Goal: Information Seeking & Learning: Learn about a topic

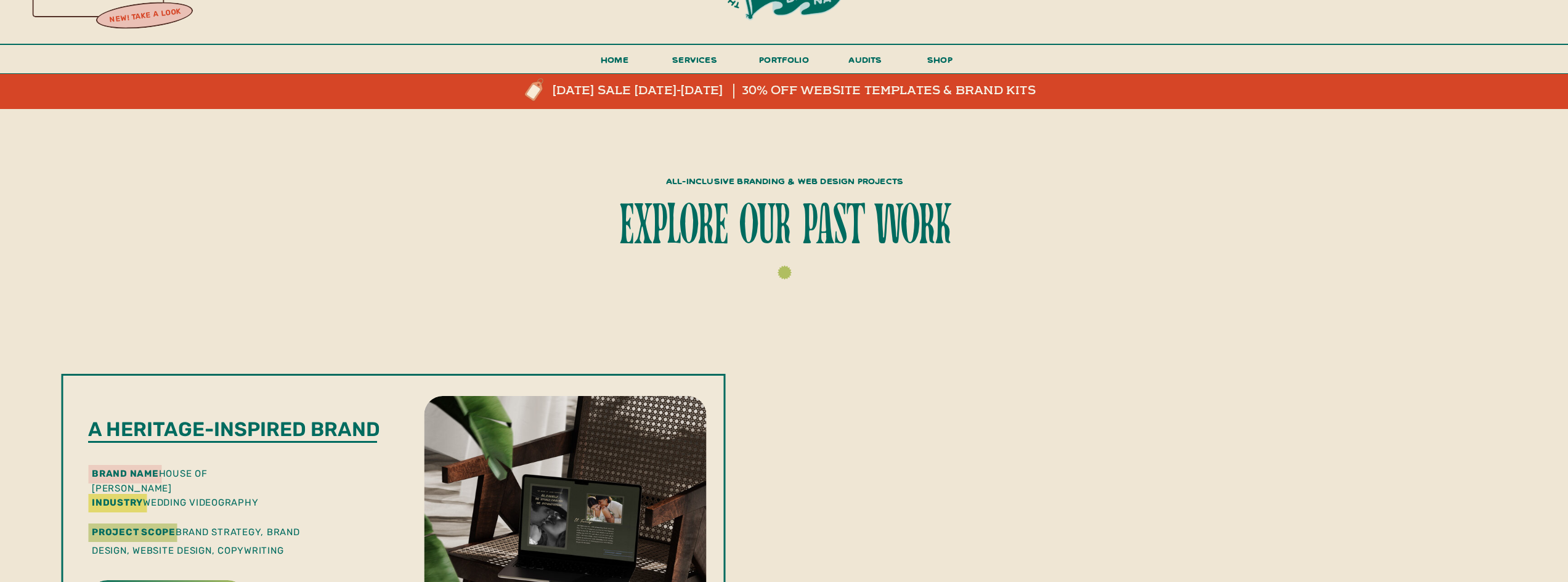
scroll to position [184, 0]
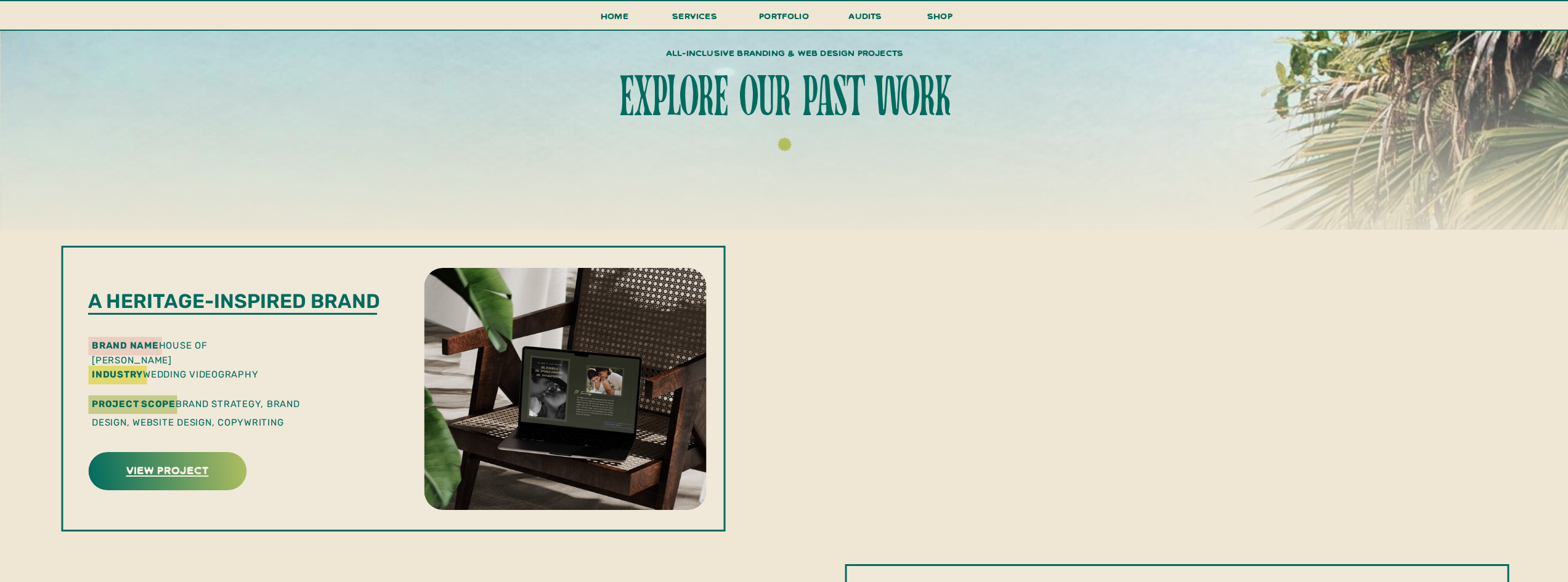
click at [165, 471] on h3 "view project" at bounding box center [167, 469] width 155 height 19
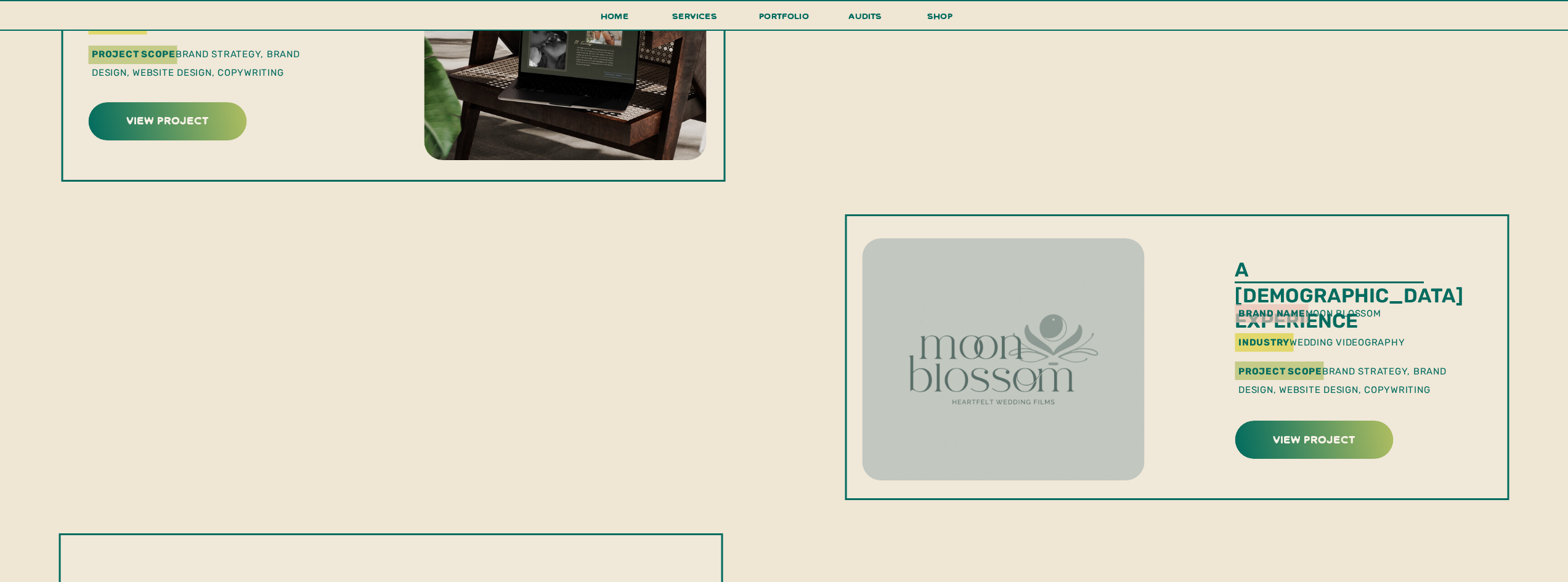
scroll to position [554, 0]
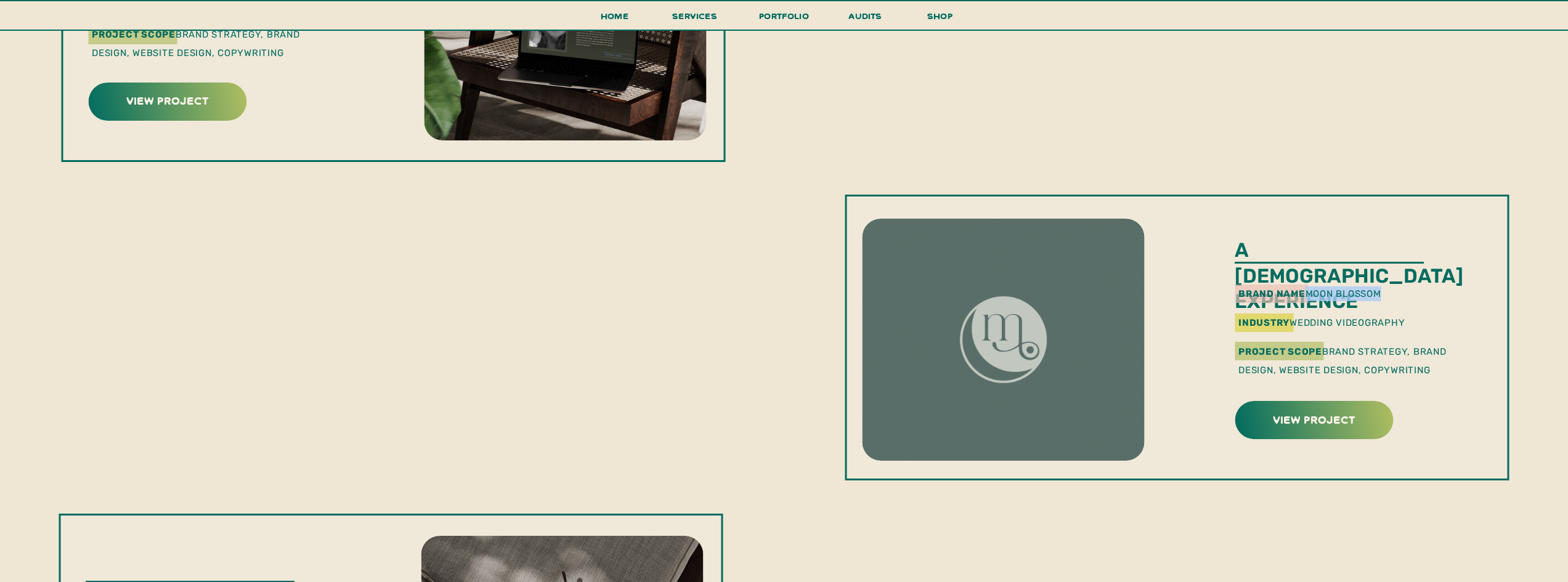
drag, startPoint x: 1314, startPoint y: 294, endPoint x: 1386, endPoint y: 293, distance: 72.0
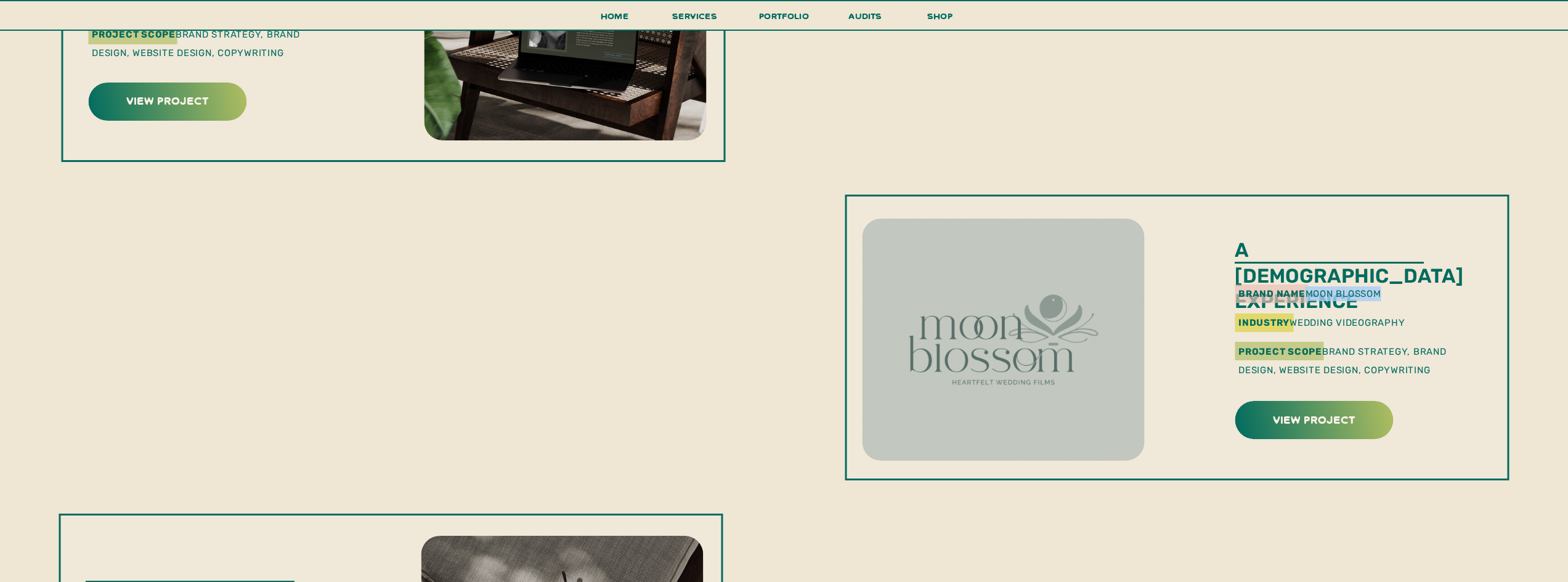
click at [1386, 293] on p "brand name moon blossom" at bounding box center [1360, 293] width 244 height 13
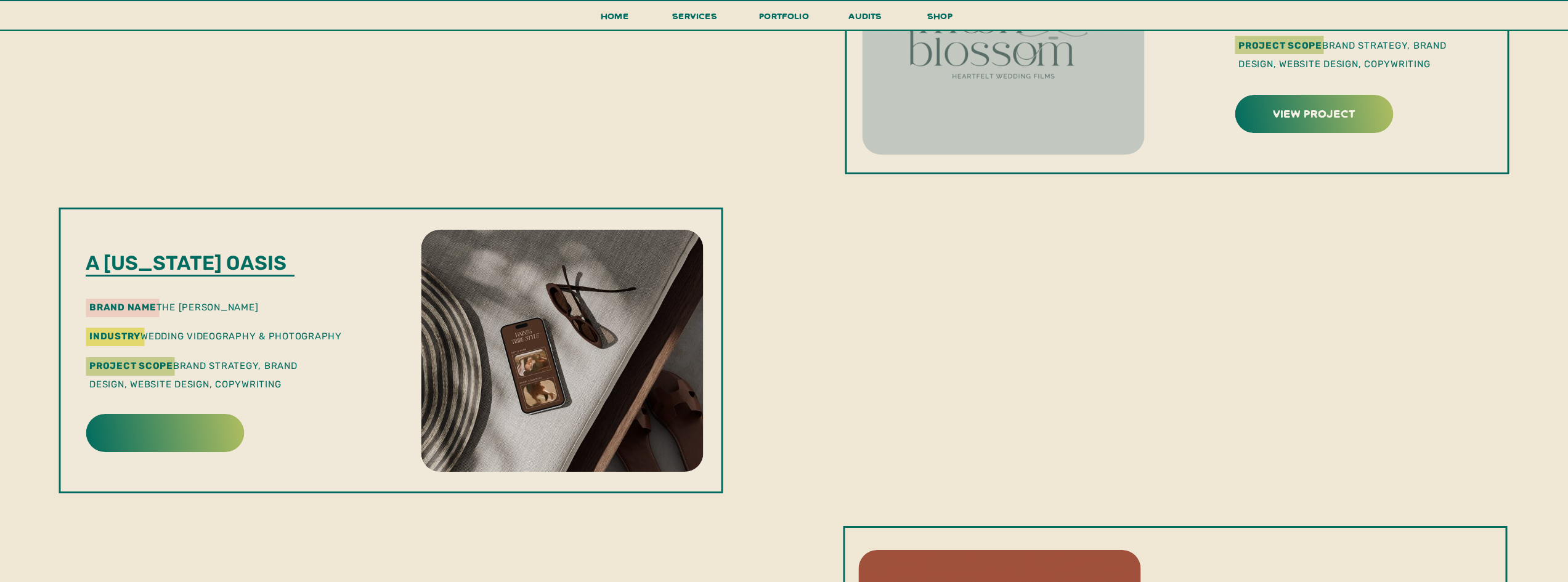
scroll to position [862, 0]
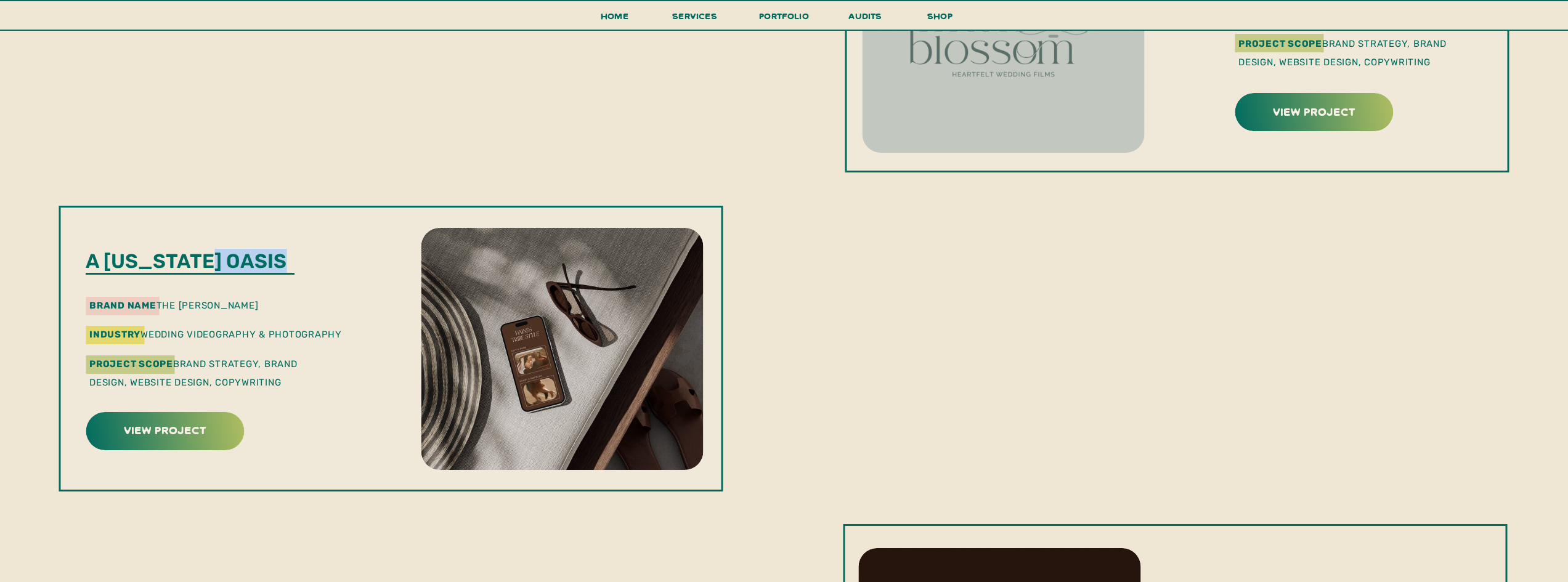
drag, startPoint x: 291, startPoint y: 261, endPoint x: 212, endPoint y: 261, distance: 79.0
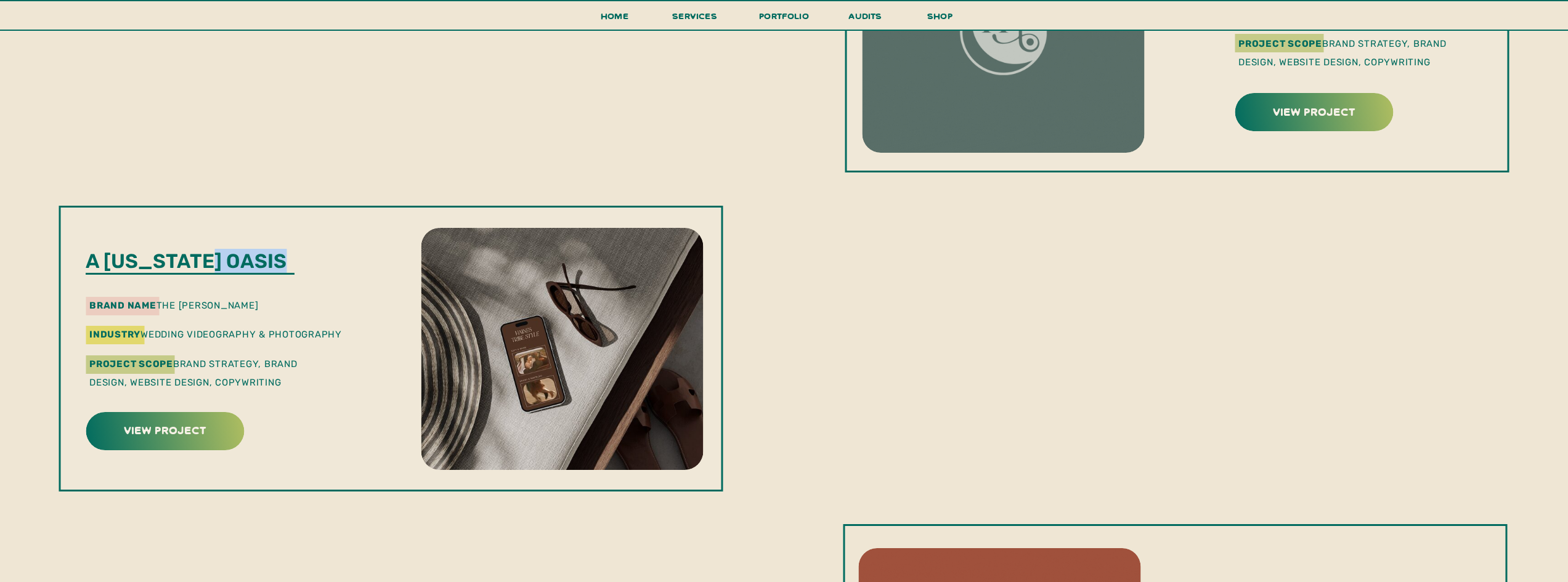
click at [212, 261] on p "A california oasis" at bounding box center [202, 261] width 233 height 25
drag, startPoint x: 218, startPoint y: 304, endPoint x: 164, endPoint y: 307, distance: 54.1
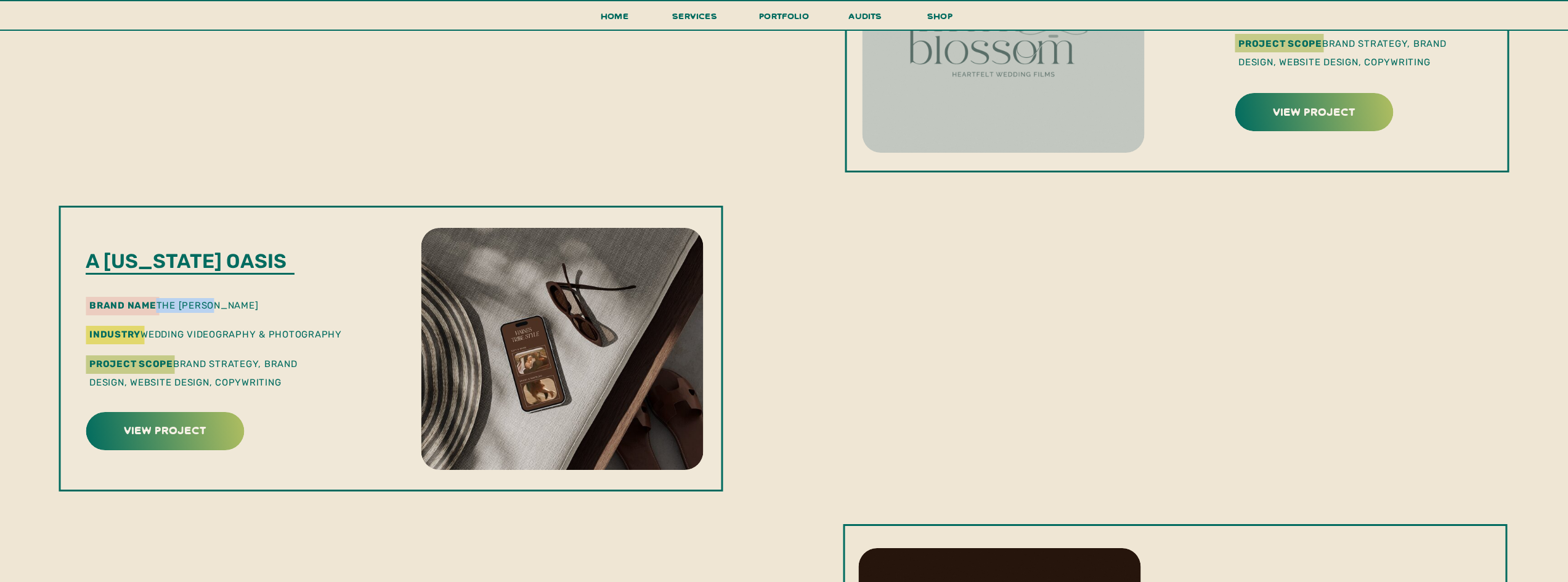
click at [164, 307] on p "brand name the haines" at bounding box center [180, 304] width 182 height 13
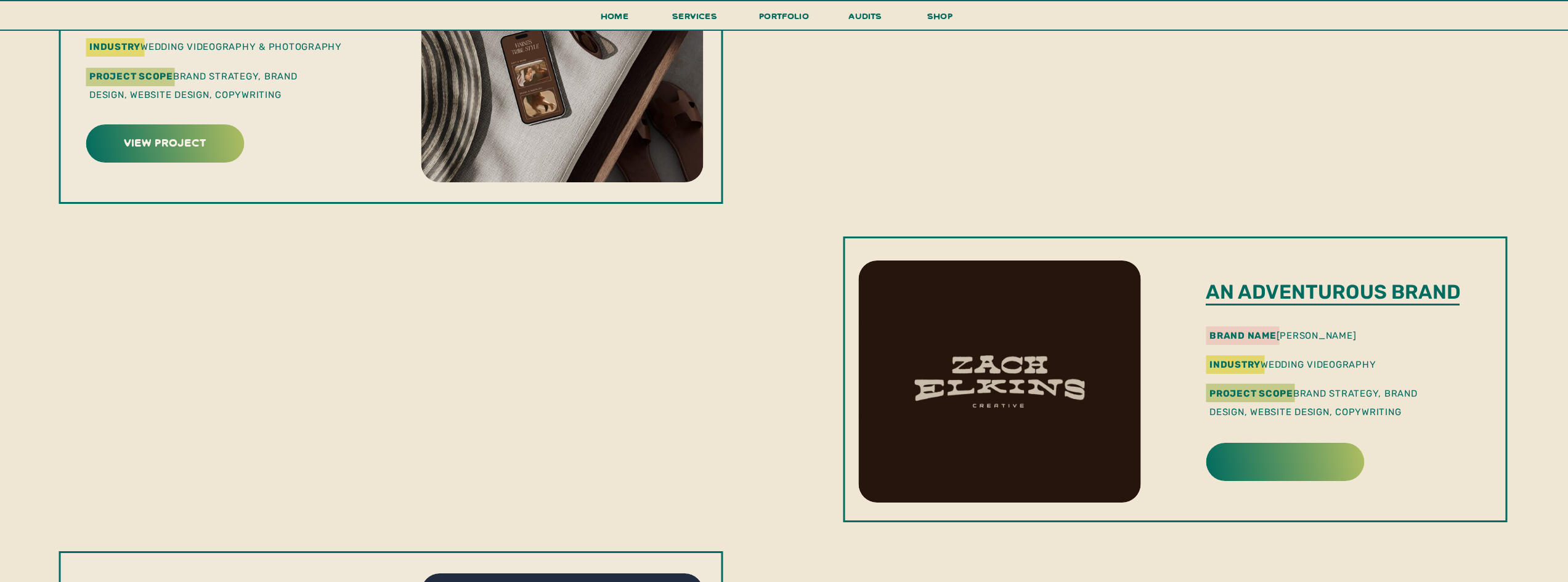
scroll to position [1170, 0]
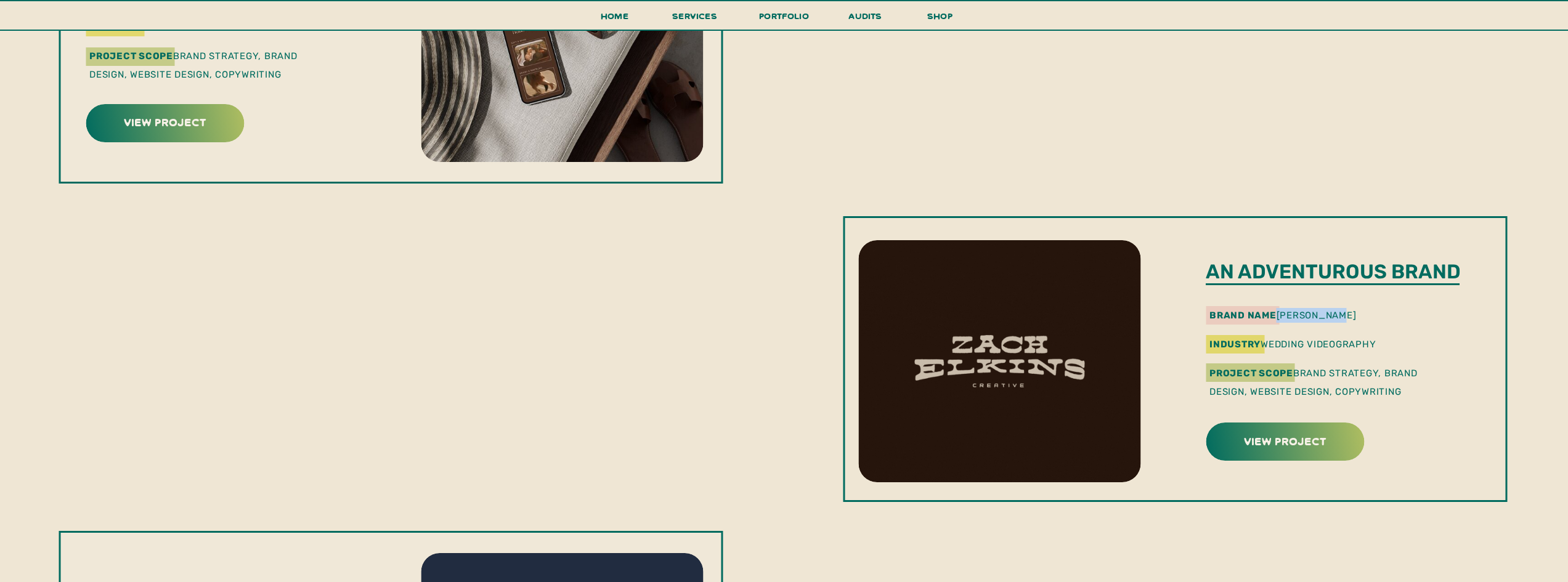
drag, startPoint x: 1285, startPoint y: 315, endPoint x: 1353, endPoint y: 310, distance: 68.2
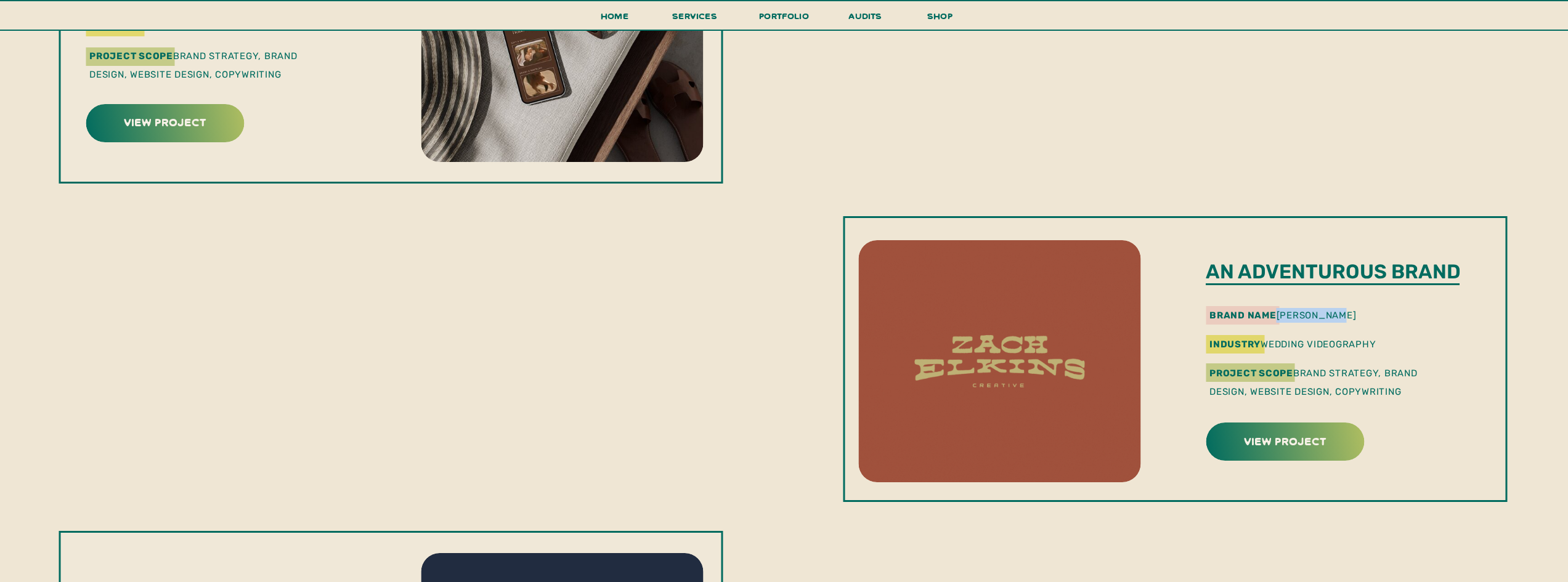
click at [1353, 310] on p "brand name zach elkins" at bounding box center [1332, 314] width 244 height 13
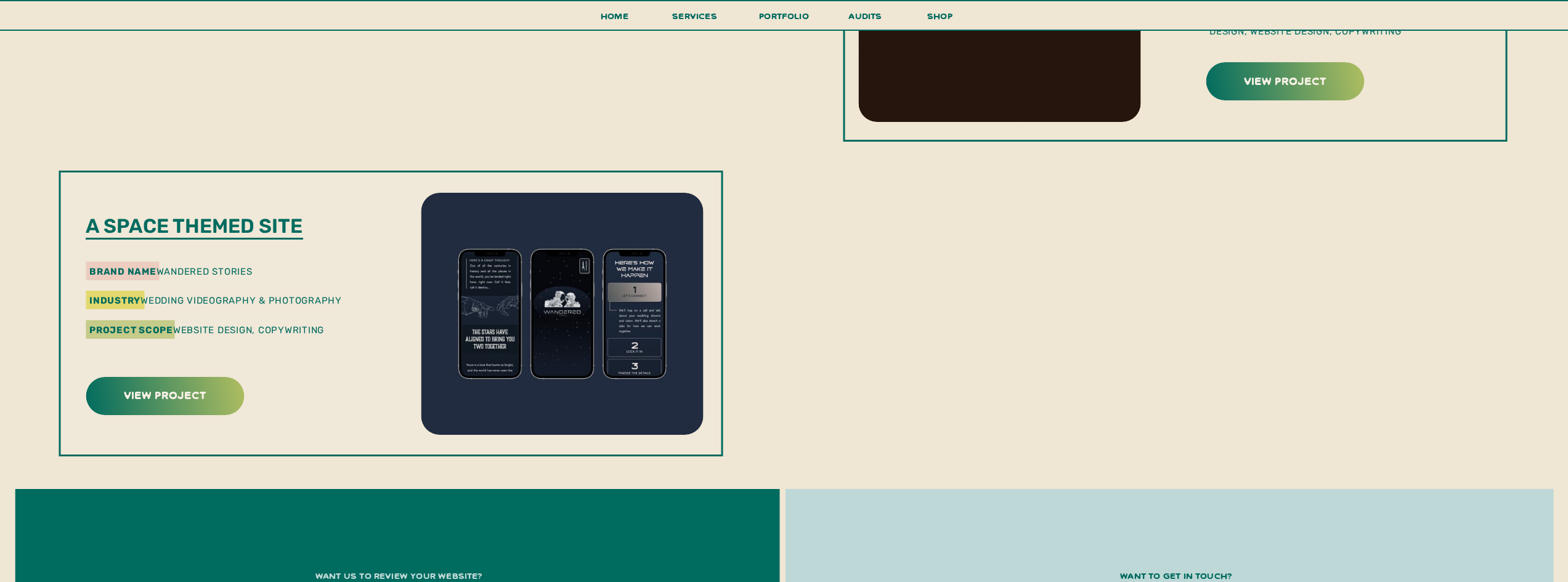
scroll to position [1540, 0]
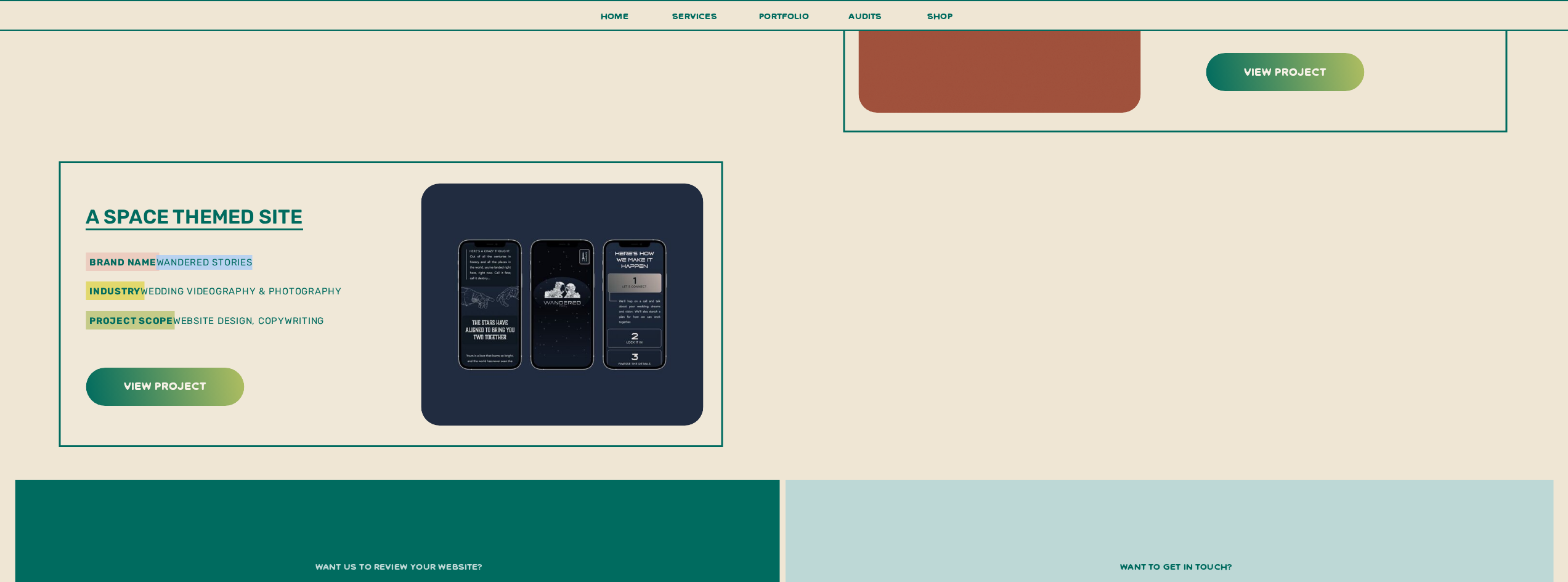
drag, startPoint x: 163, startPoint y: 265, endPoint x: 269, endPoint y: 261, distance: 106.1
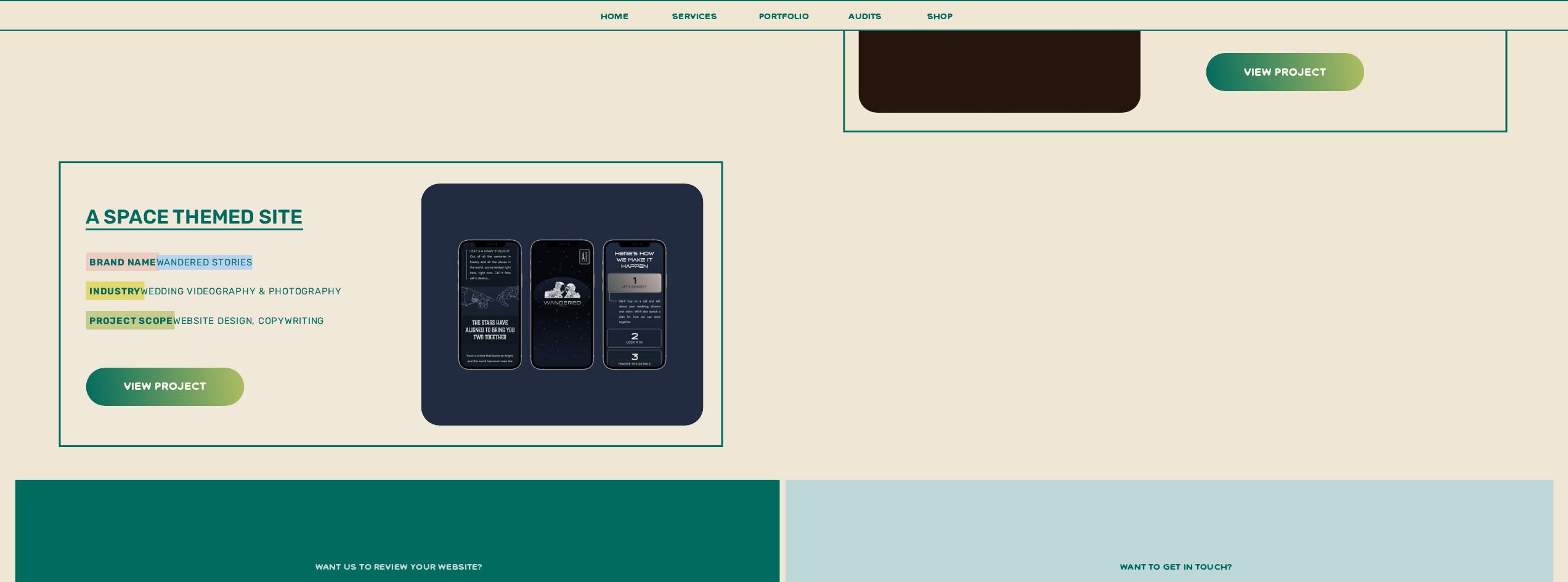
click at [269, 261] on p "brand name wandered stories" at bounding box center [180, 261] width 182 height 13
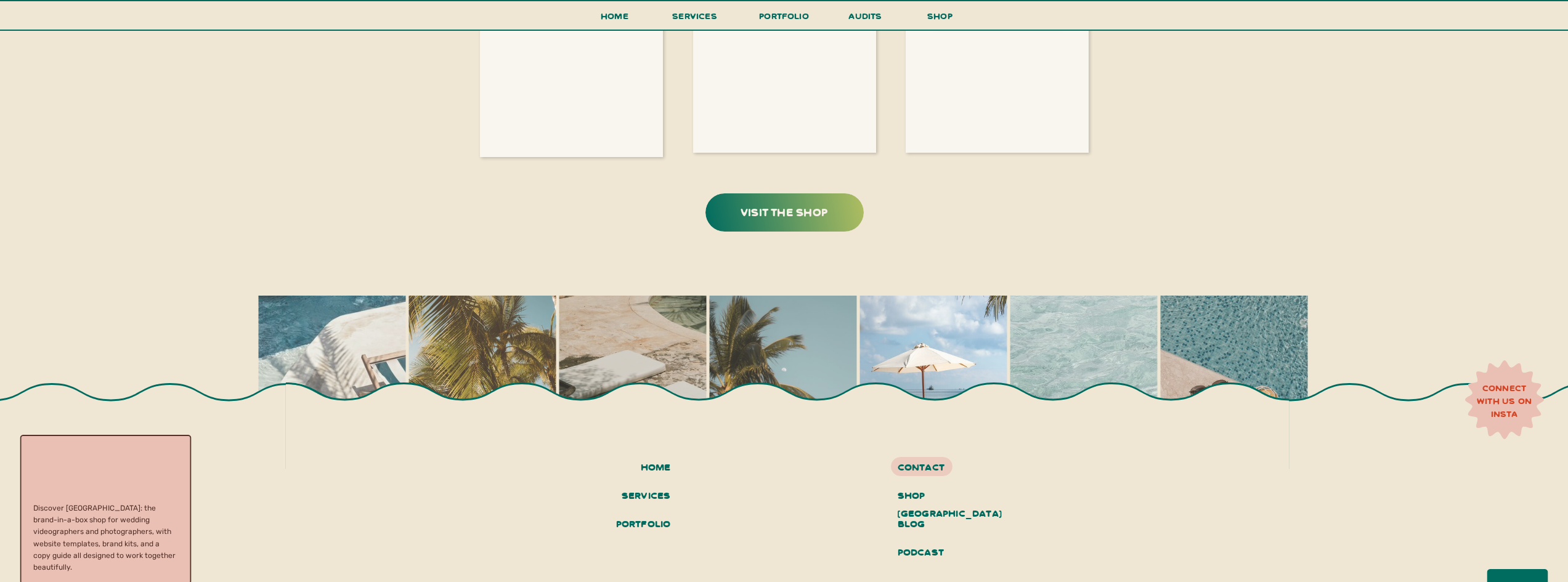
scroll to position [2588, 0]
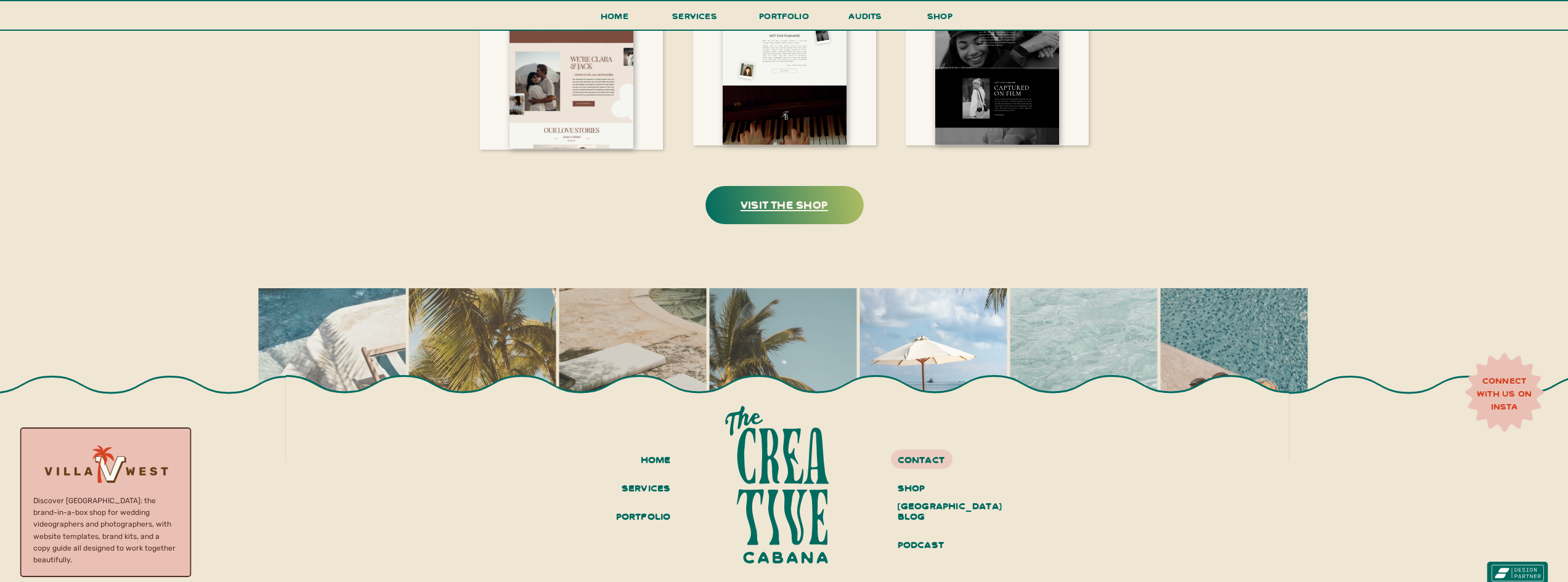
click at [784, 203] on h3 "visit the shop" at bounding box center [784, 203] width 155 height 19
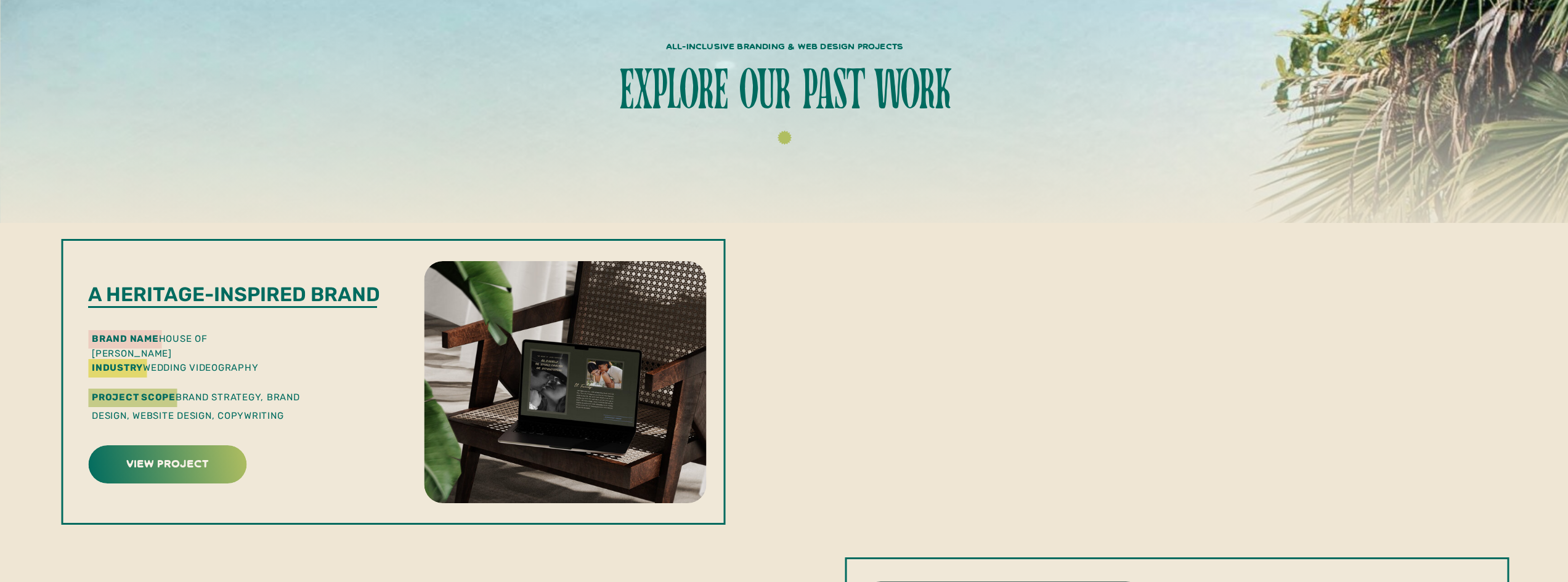
scroll to position [0, 0]
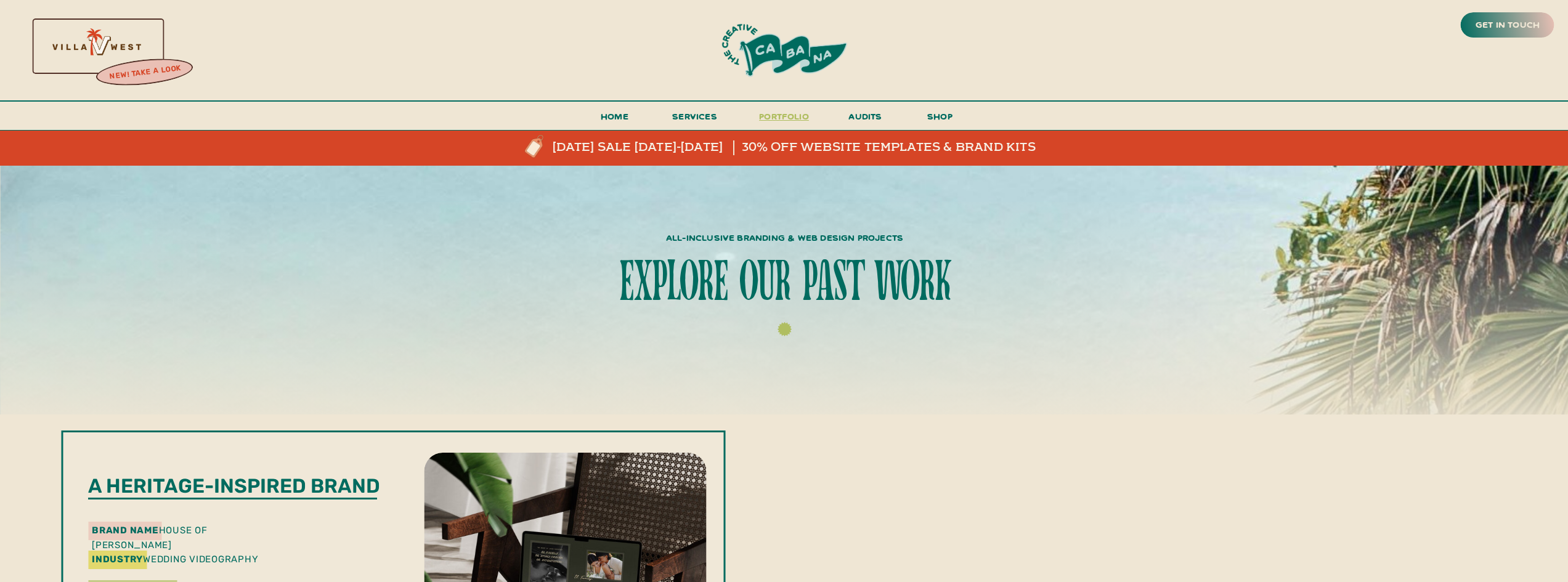
click at [789, 118] on h3 "portfolio" at bounding box center [784, 119] width 58 height 22
click at [690, 114] on span "services" at bounding box center [695, 116] width 45 height 12
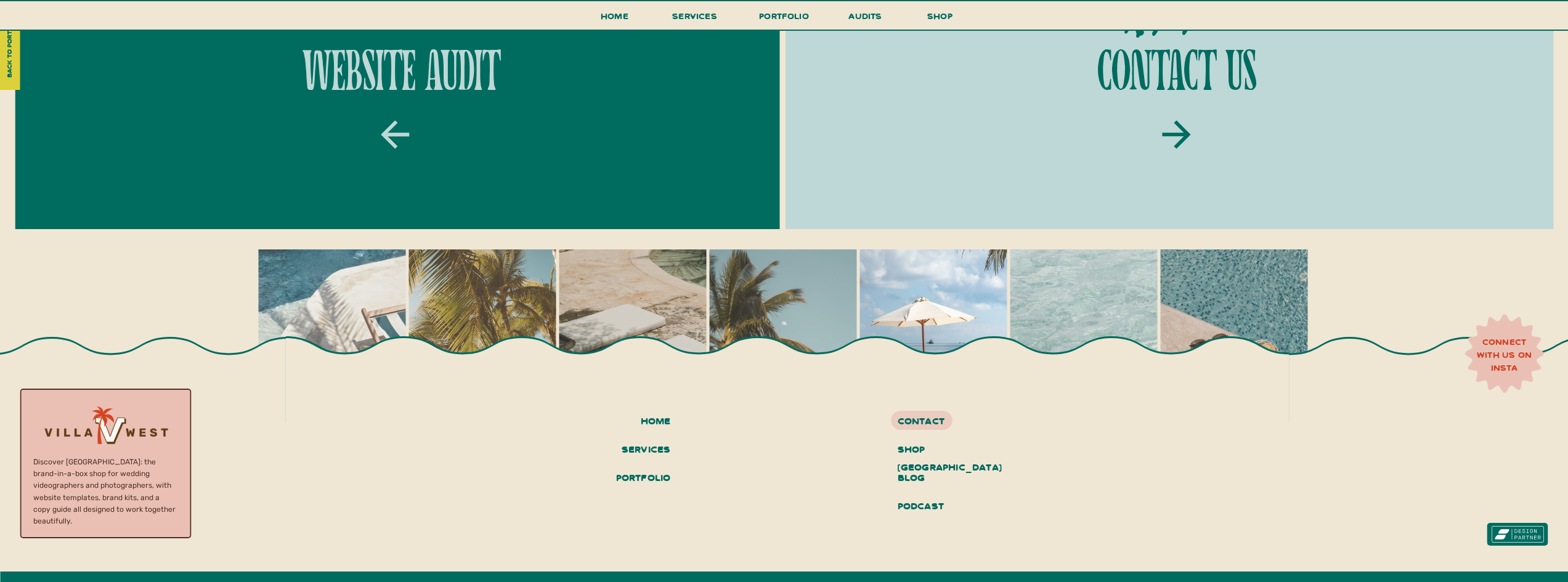
scroll to position [4437, 0]
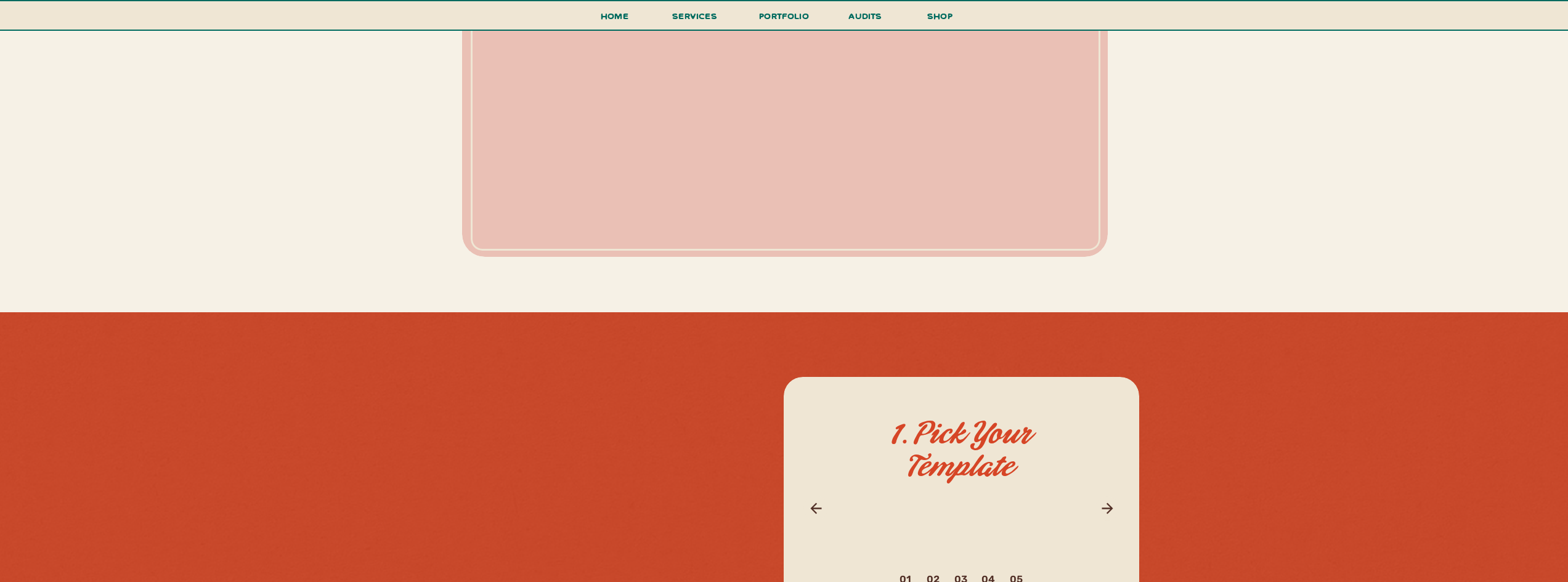
scroll to position [4190, 0]
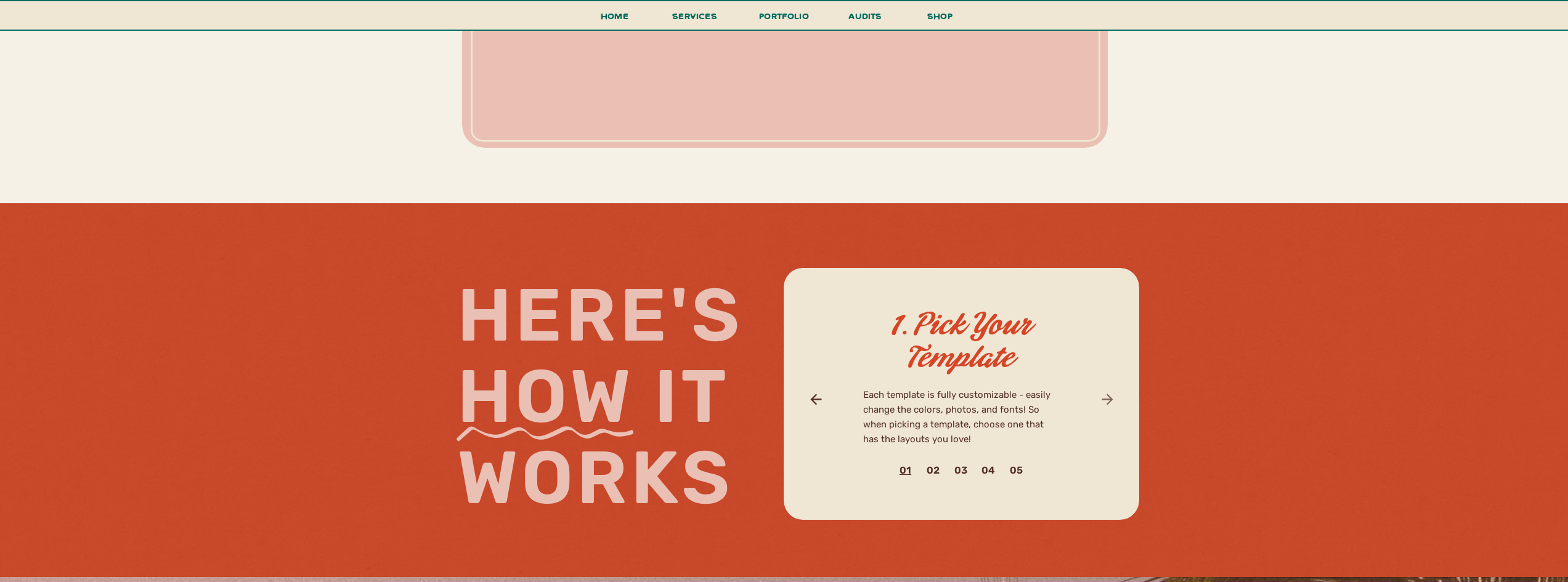
click at [1102, 397] on icon at bounding box center [1108, 399] width 17 height 17
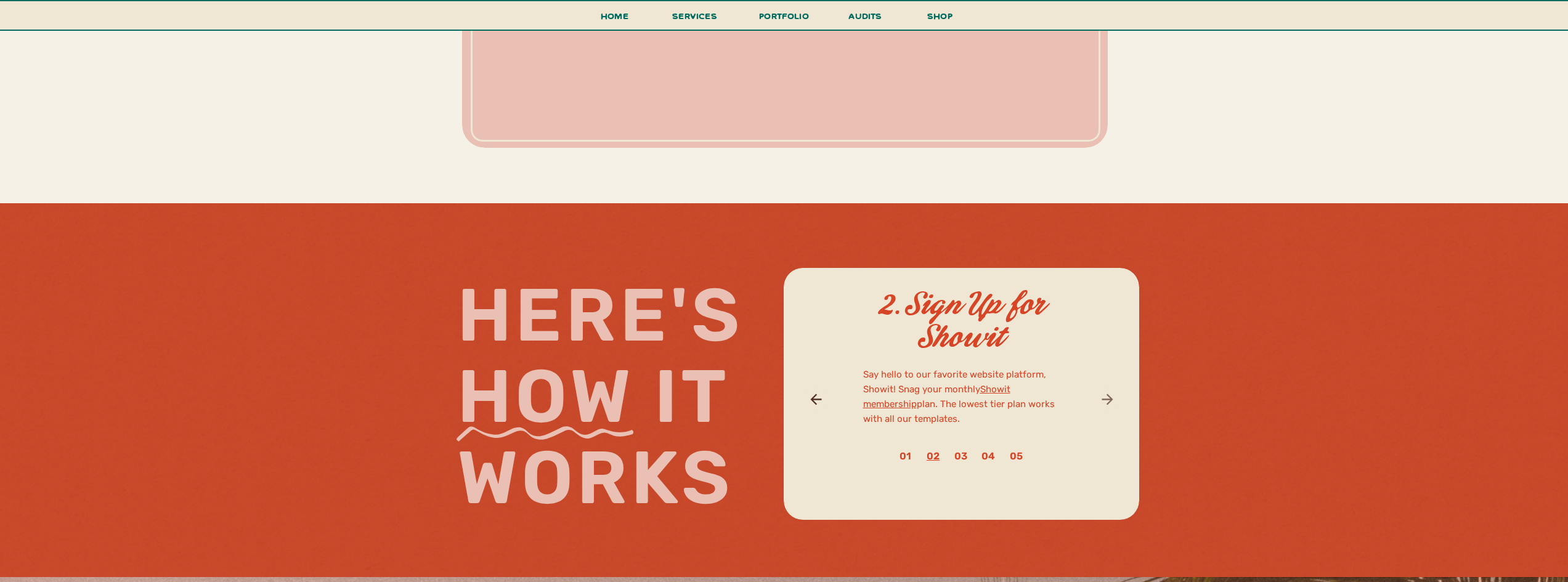
click at [1102, 397] on icon at bounding box center [1108, 399] width 17 height 17
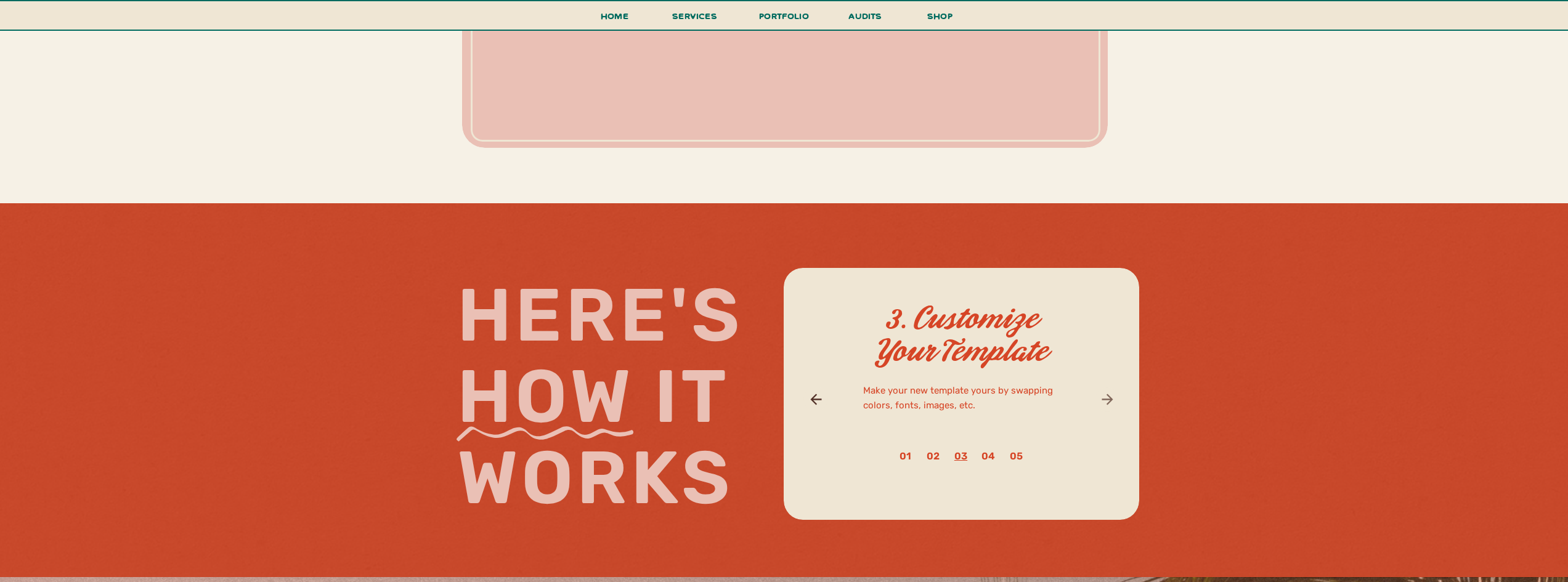
click at [1102, 397] on icon at bounding box center [1108, 399] width 17 height 17
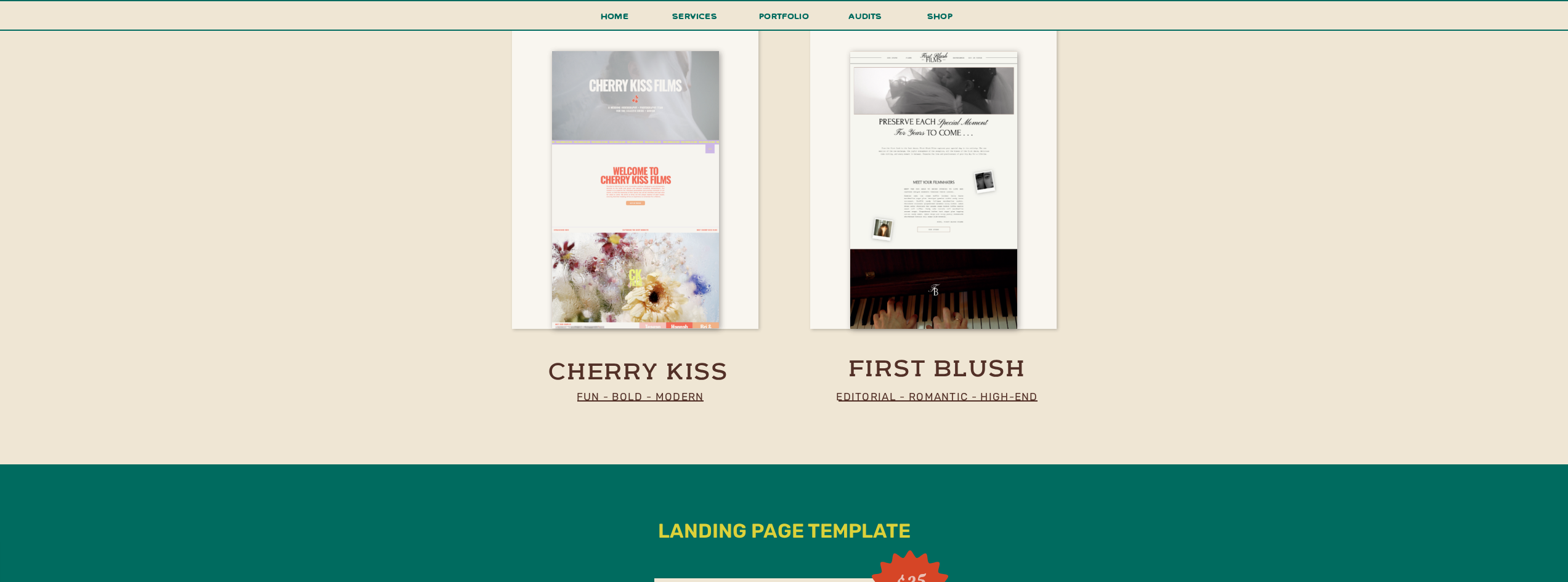
scroll to position [2156, 0]
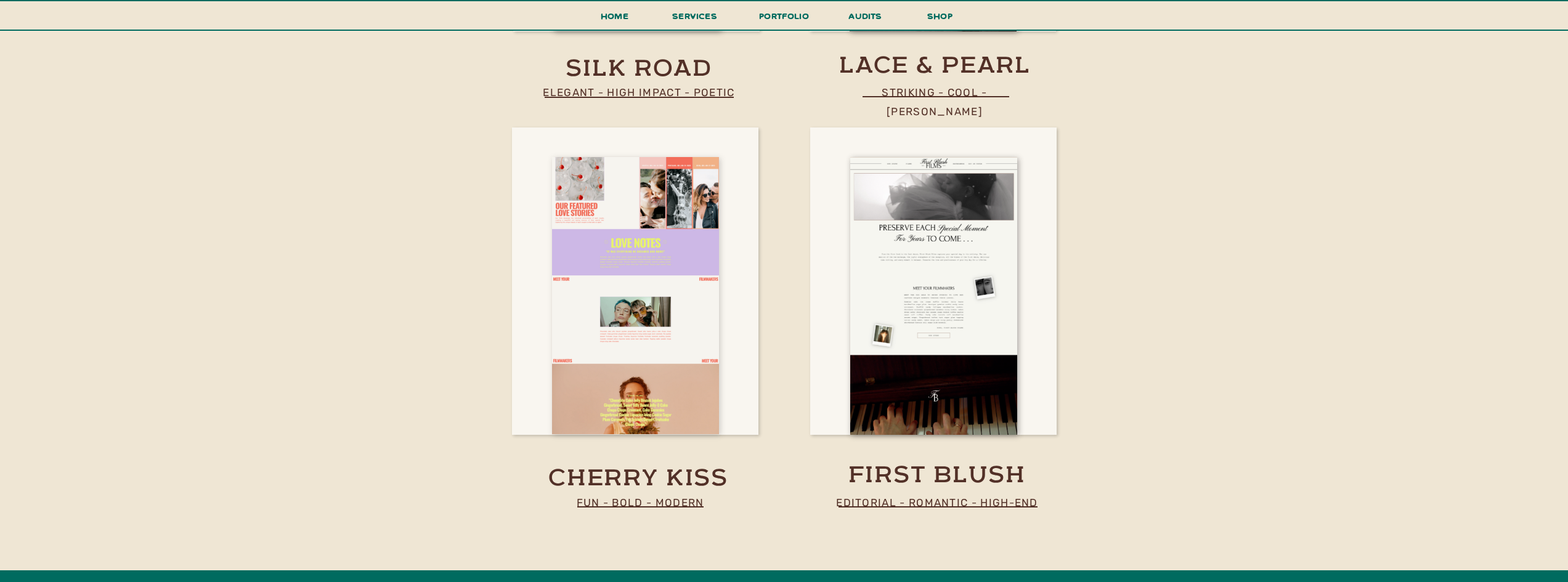
click at [599, 316] on div at bounding box center [636, 295] width 167 height 278
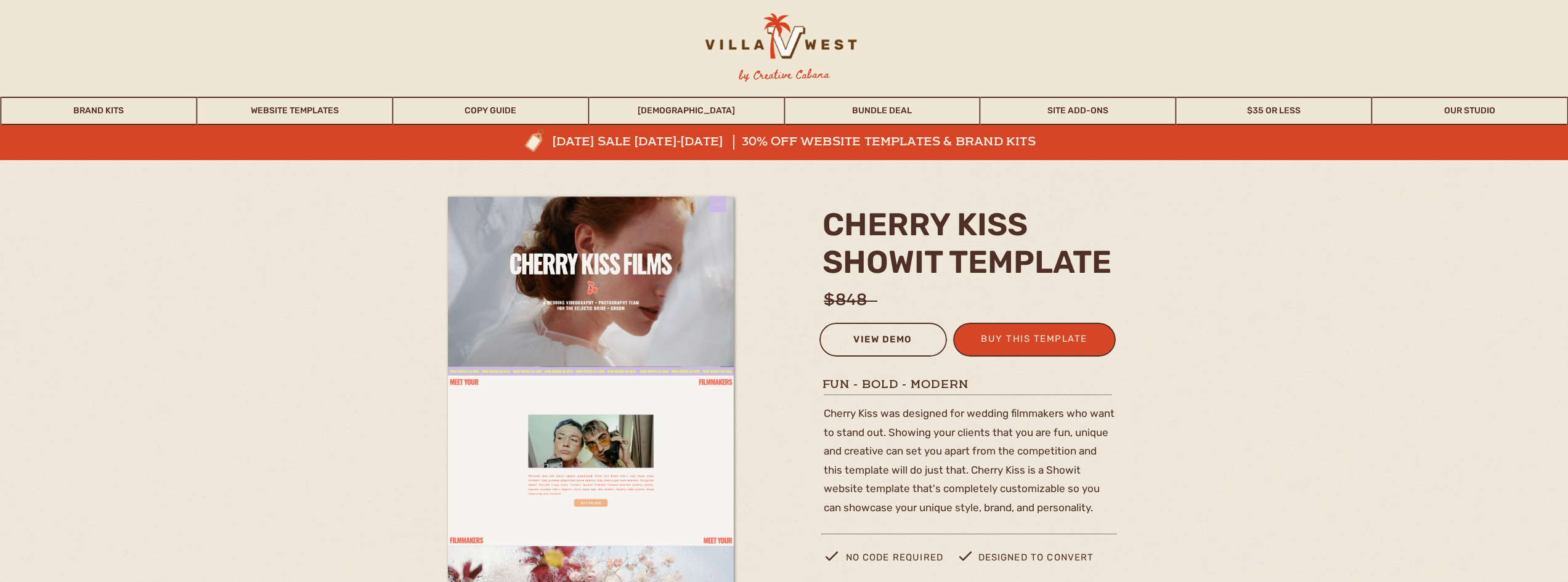
click at [872, 343] on div "view demo" at bounding box center [883, 341] width 112 height 21
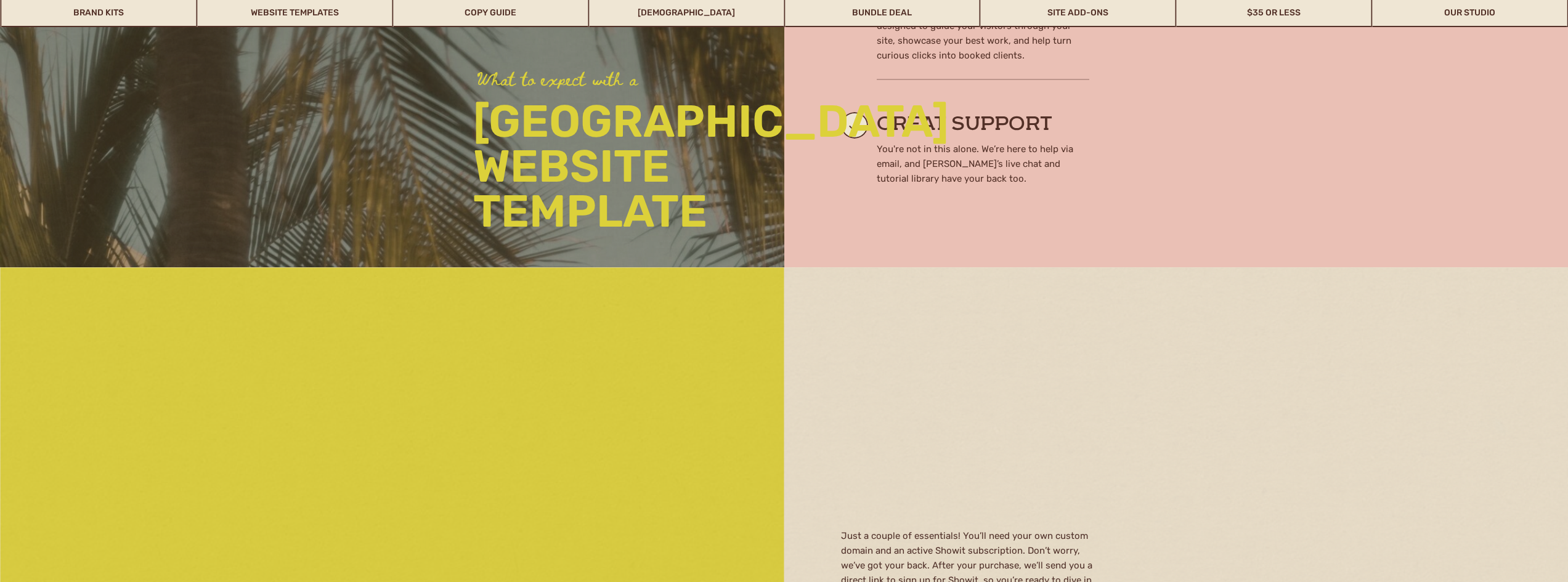
scroll to position [1540, 0]
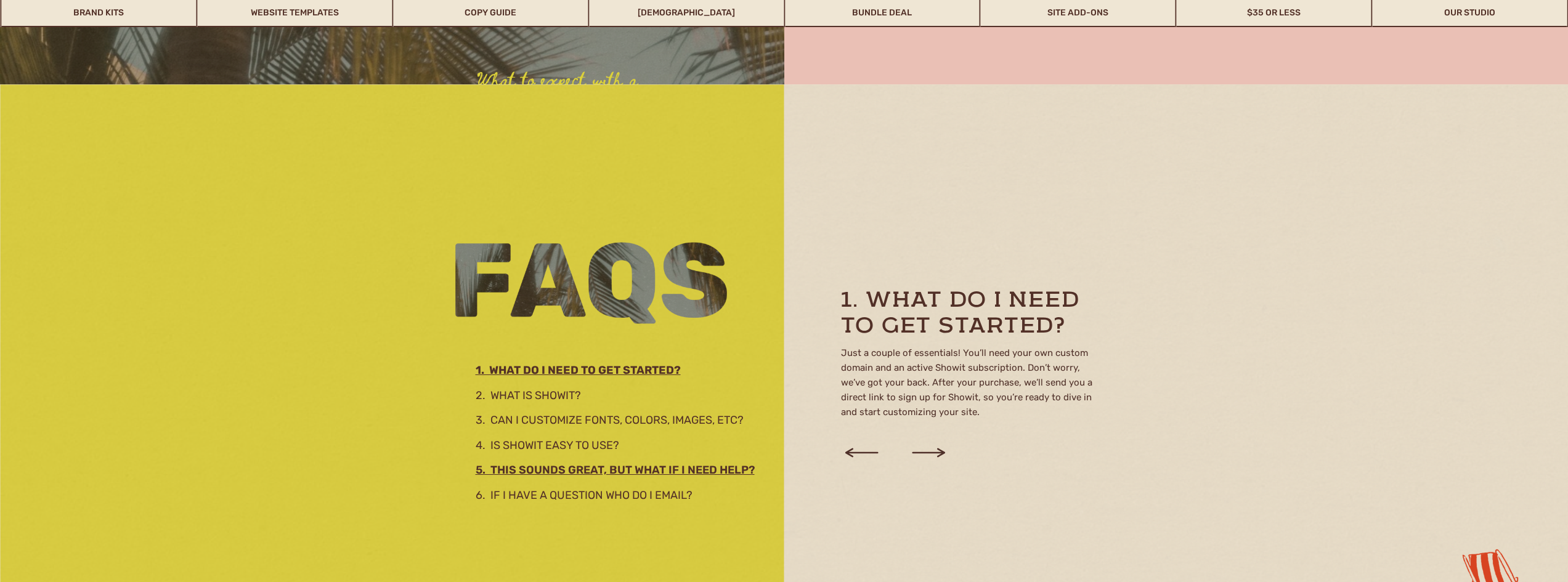
click at [578, 466] on h2 "5. This sounds great, but what if I need help?" at bounding box center [626, 467] width 301 height 13
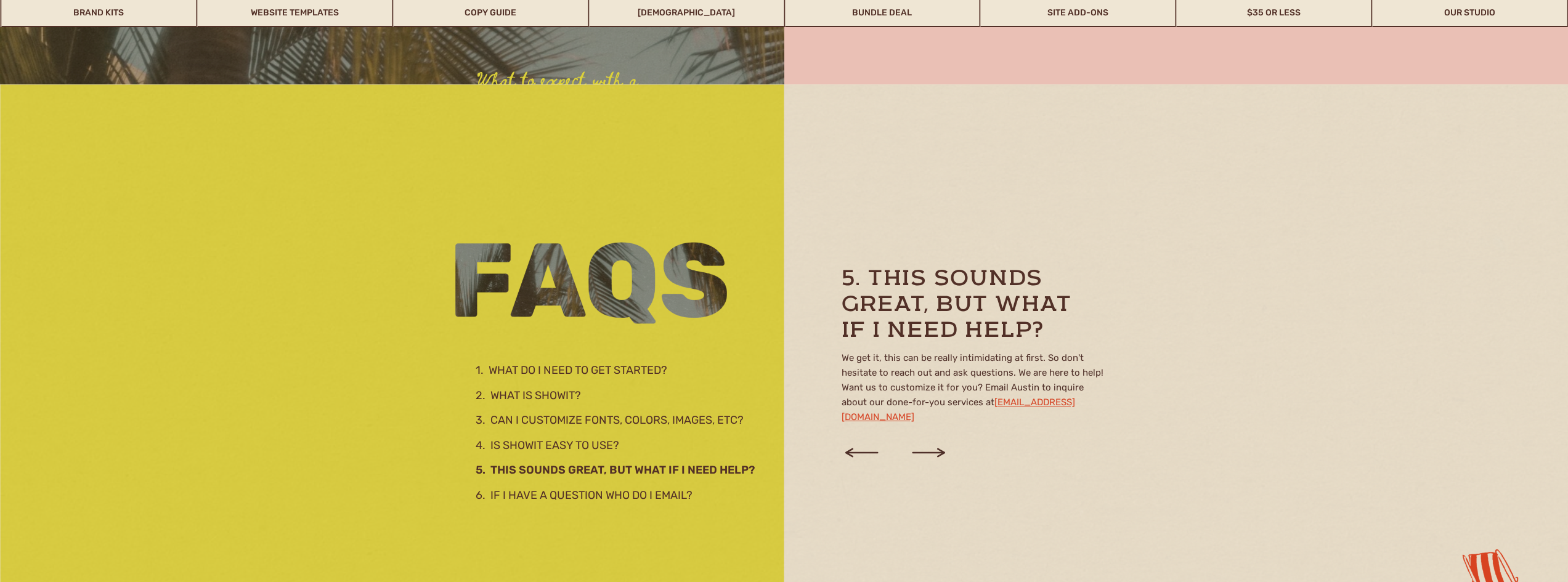
click at [527, 369] on span "1. WHAT DO I NEED TO GET STARTED?" at bounding box center [571, 370] width 192 height 13
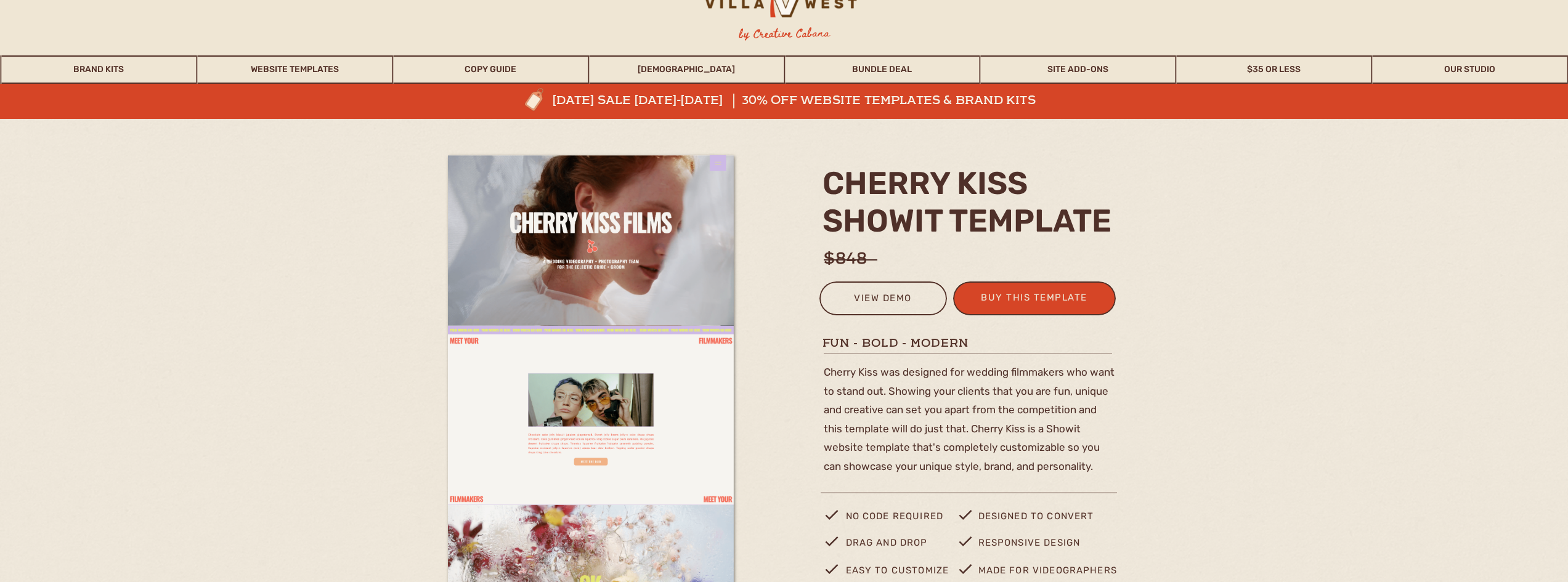
scroll to position [0, 0]
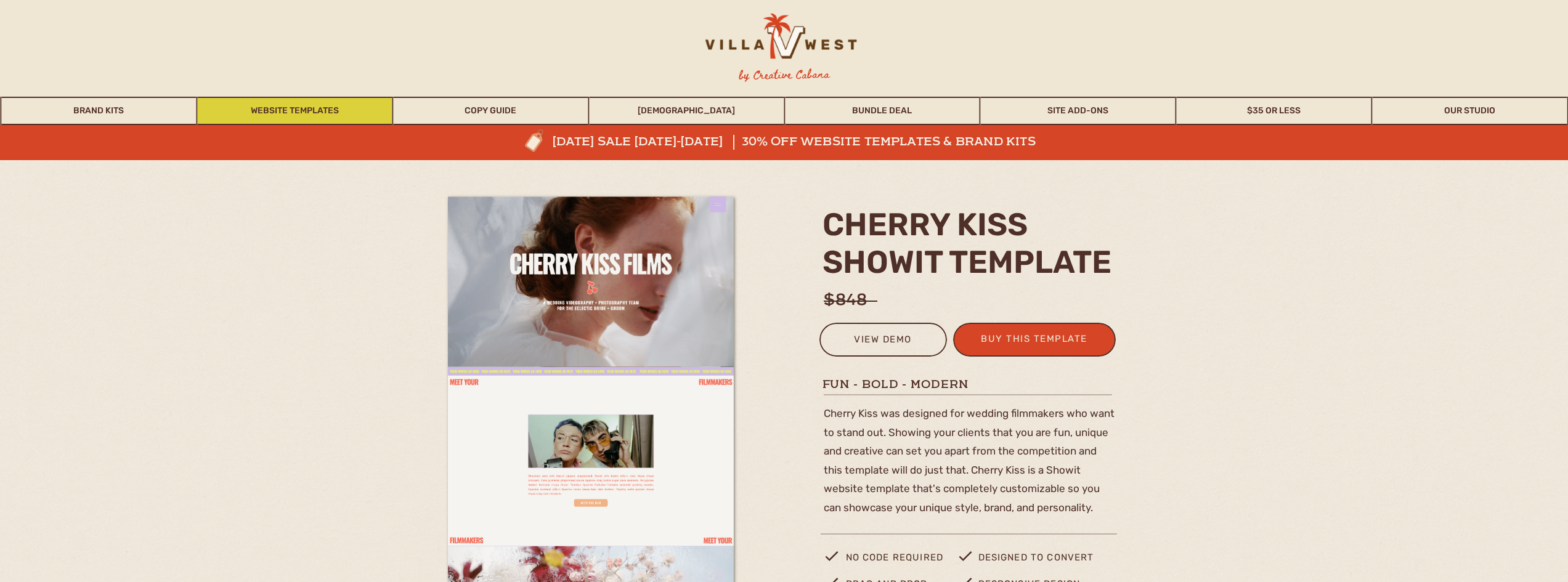
click at [238, 109] on link "Website Templates" at bounding box center [294, 111] width 194 height 29
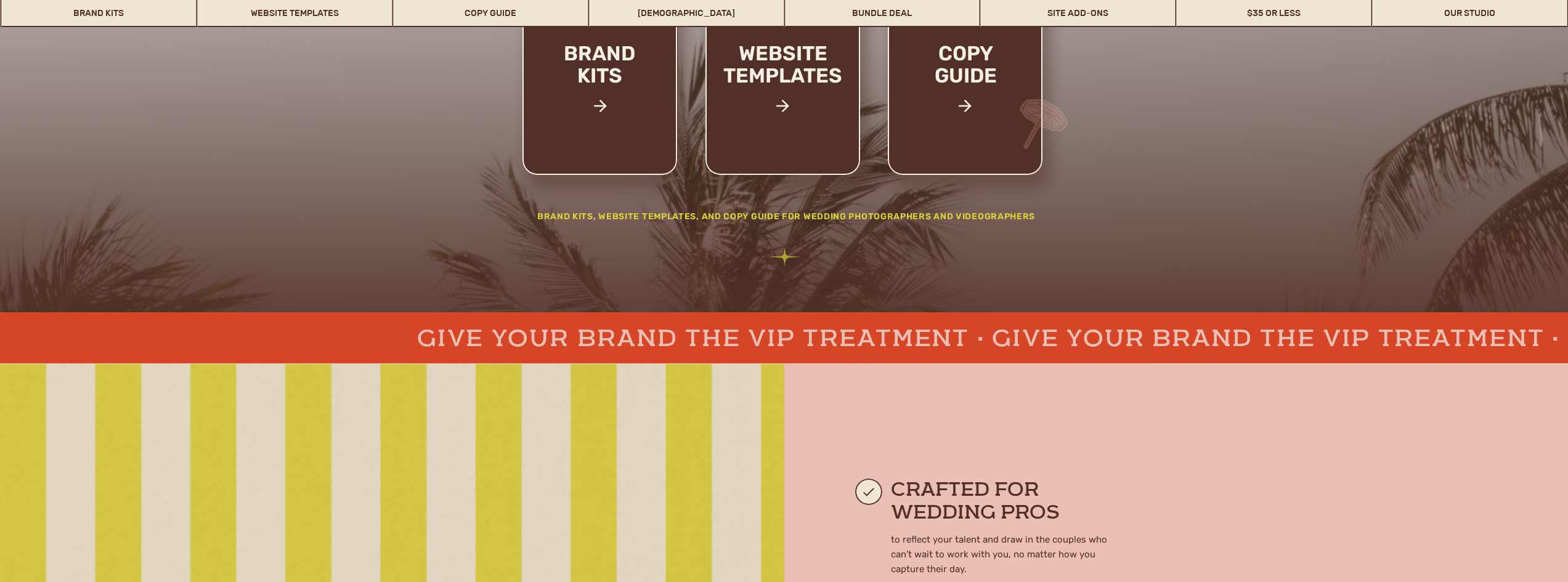
scroll to position [329, 0]
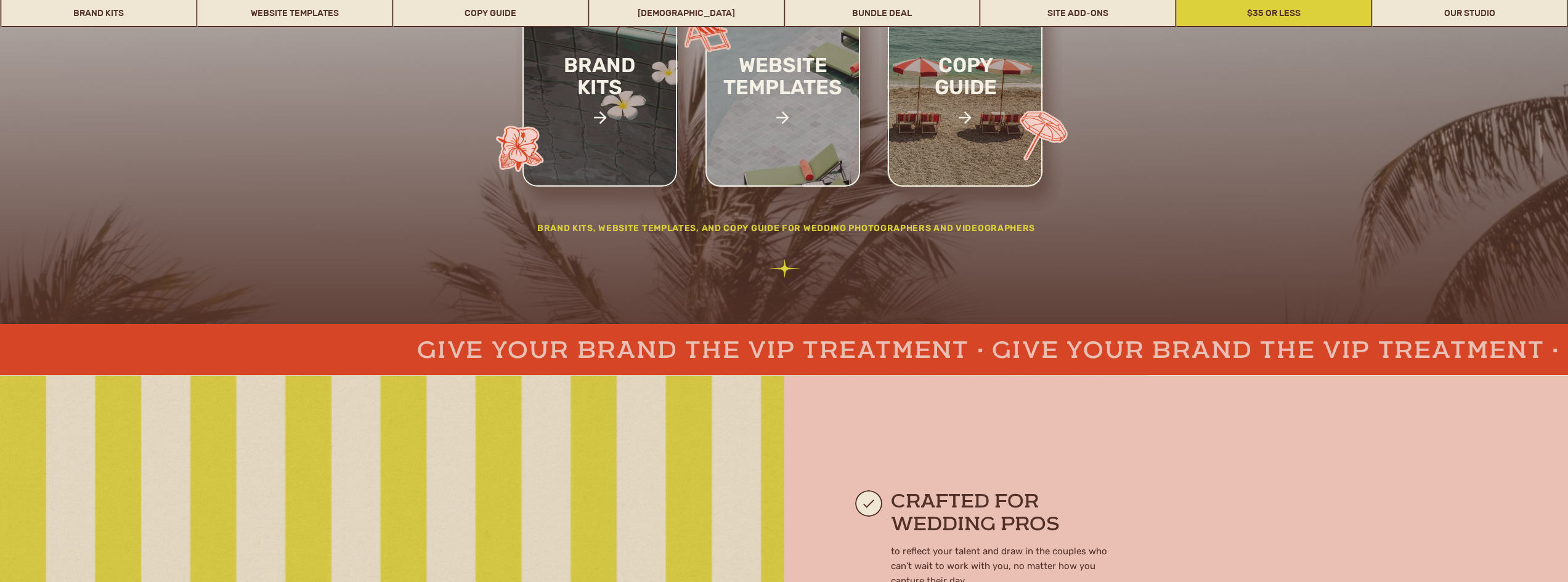
click at [1274, 16] on link "$35 or Less" at bounding box center [1273, 13] width 194 height 29
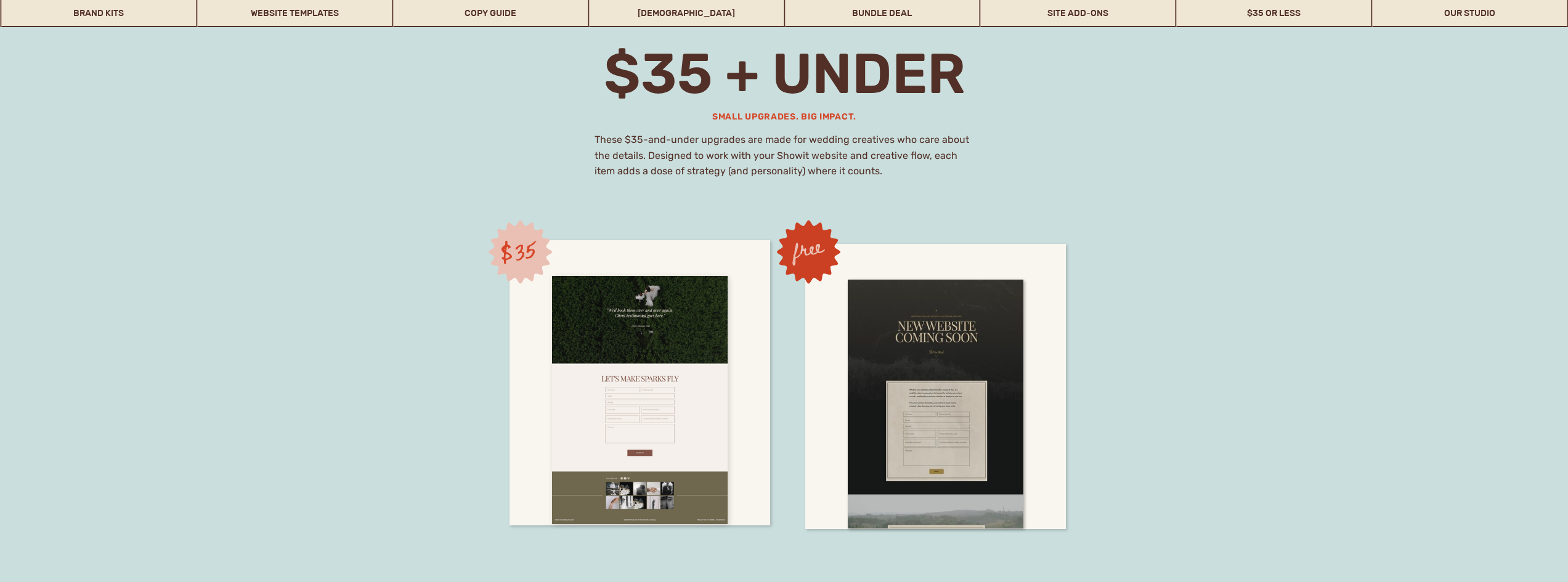
click at [647, 420] on div at bounding box center [640, 400] width 176 height 249
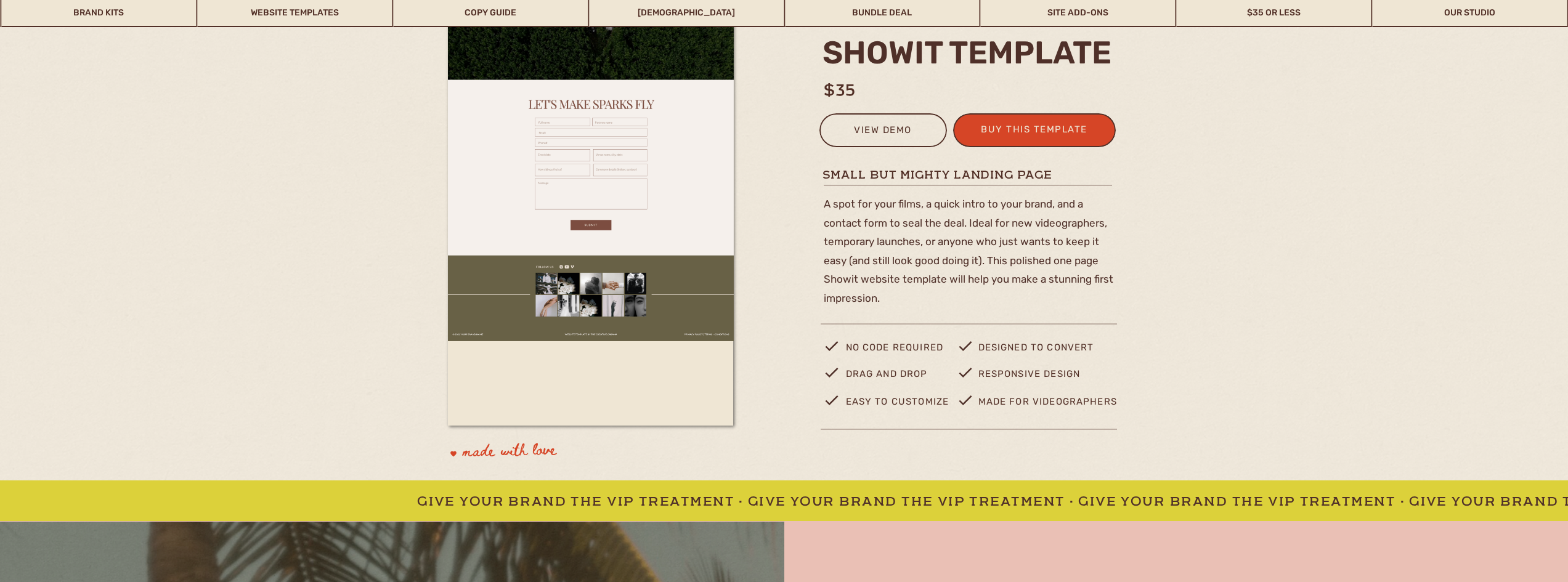
scroll to position [124, 0]
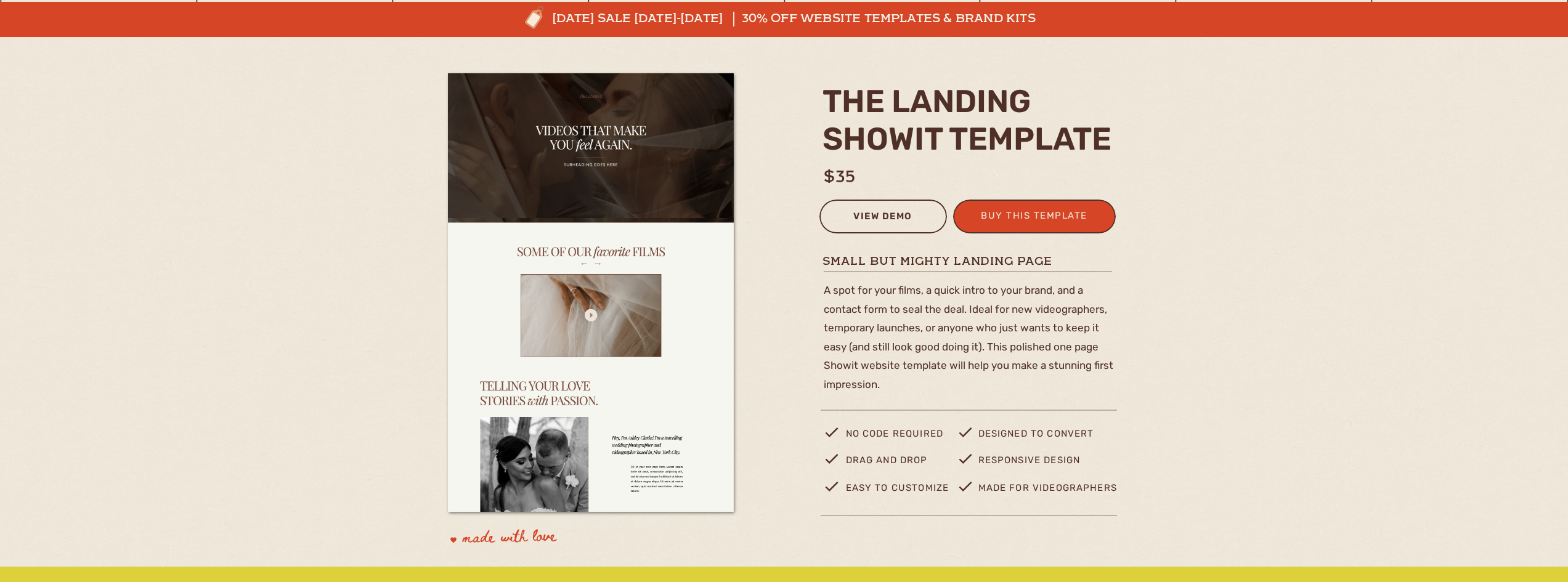
click at [854, 211] on div "view demo" at bounding box center [883, 218] width 112 height 21
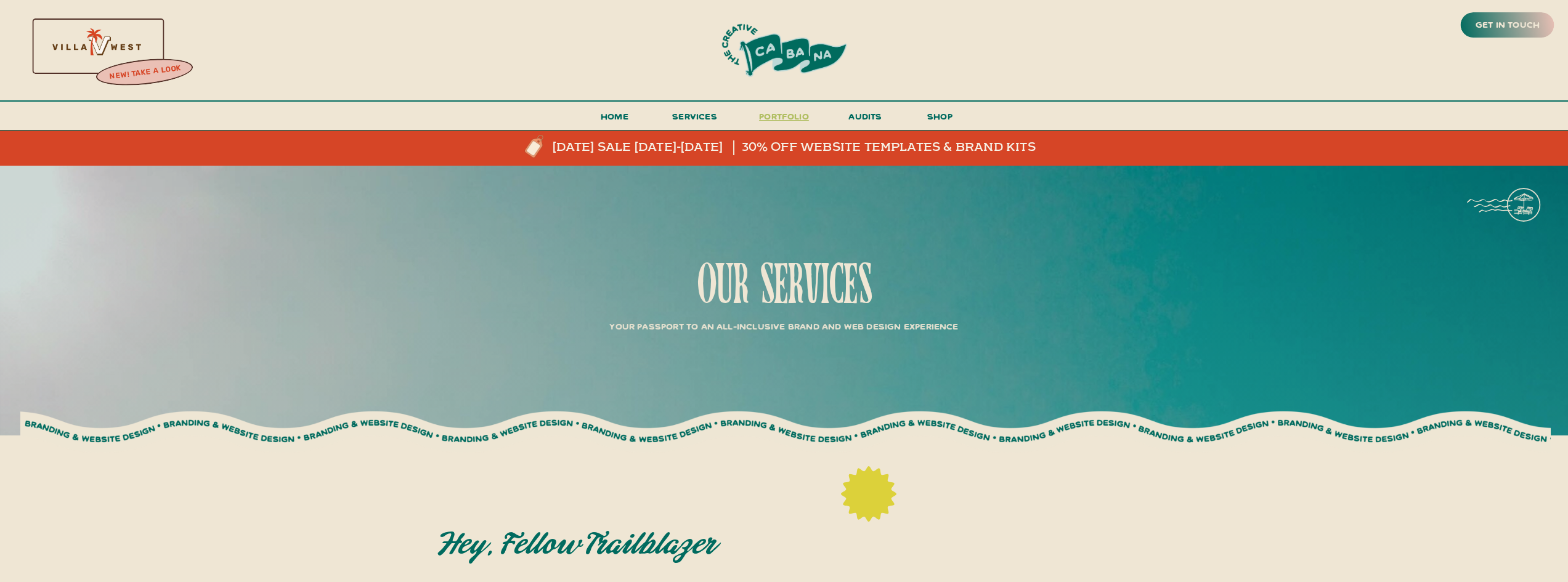
click at [795, 112] on h3 "portfolio" at bounding box center [784, 119] width 58 height 22
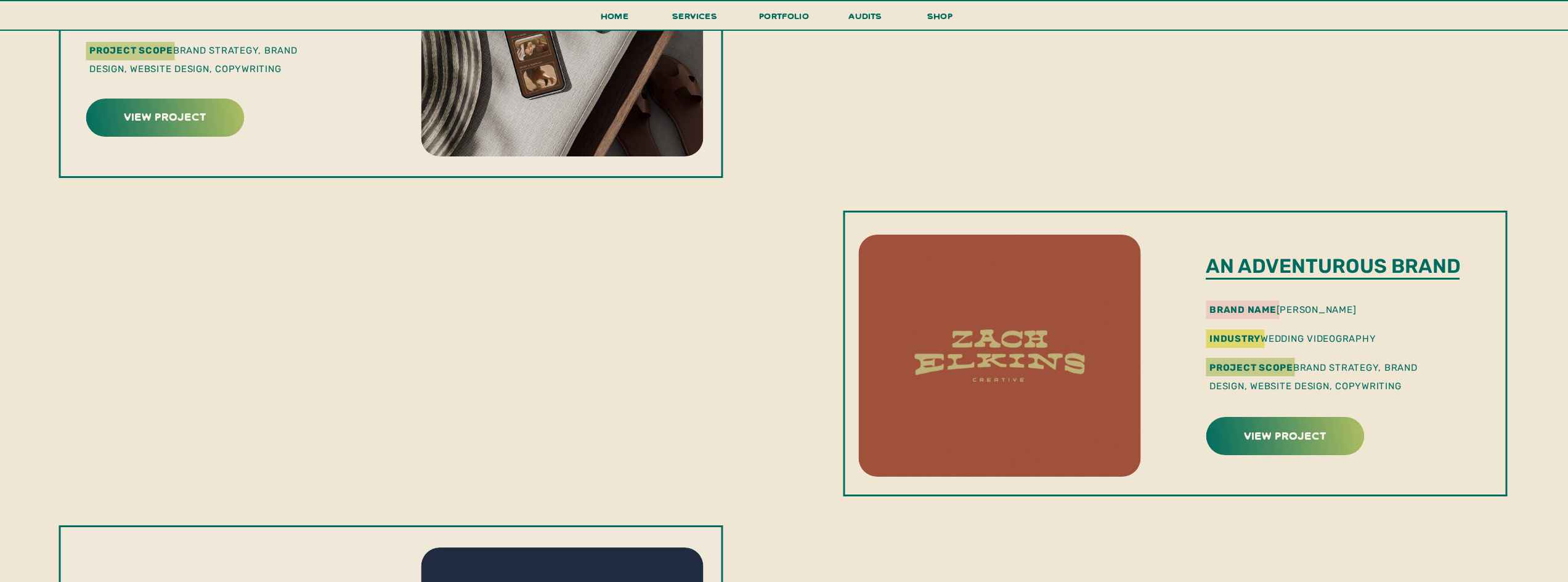
scroll to position [1294, 0]
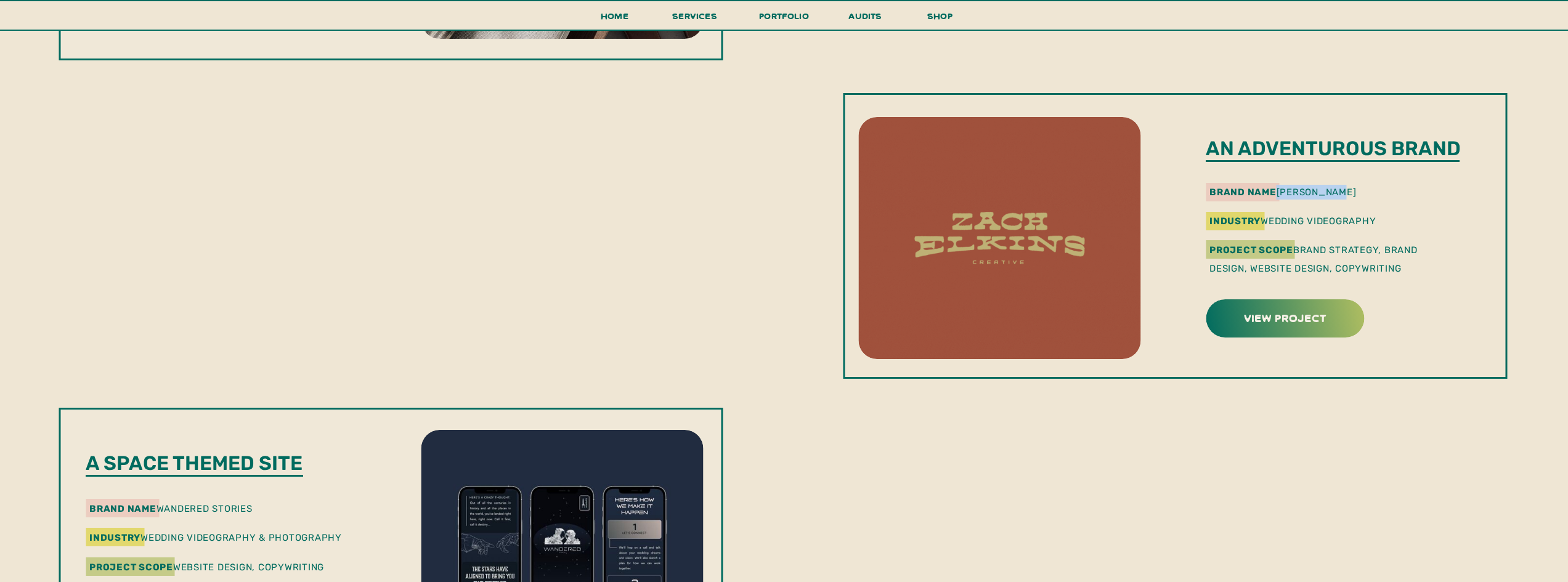
drag, startPoint x: 1284, startPoint y: 193, endPoint x: 1343, endPoint y: 193, distance: 59.0
click at [1343, 193] on p "brand name zach elkins" at bounding box center [1332, 191] width 244 height 13
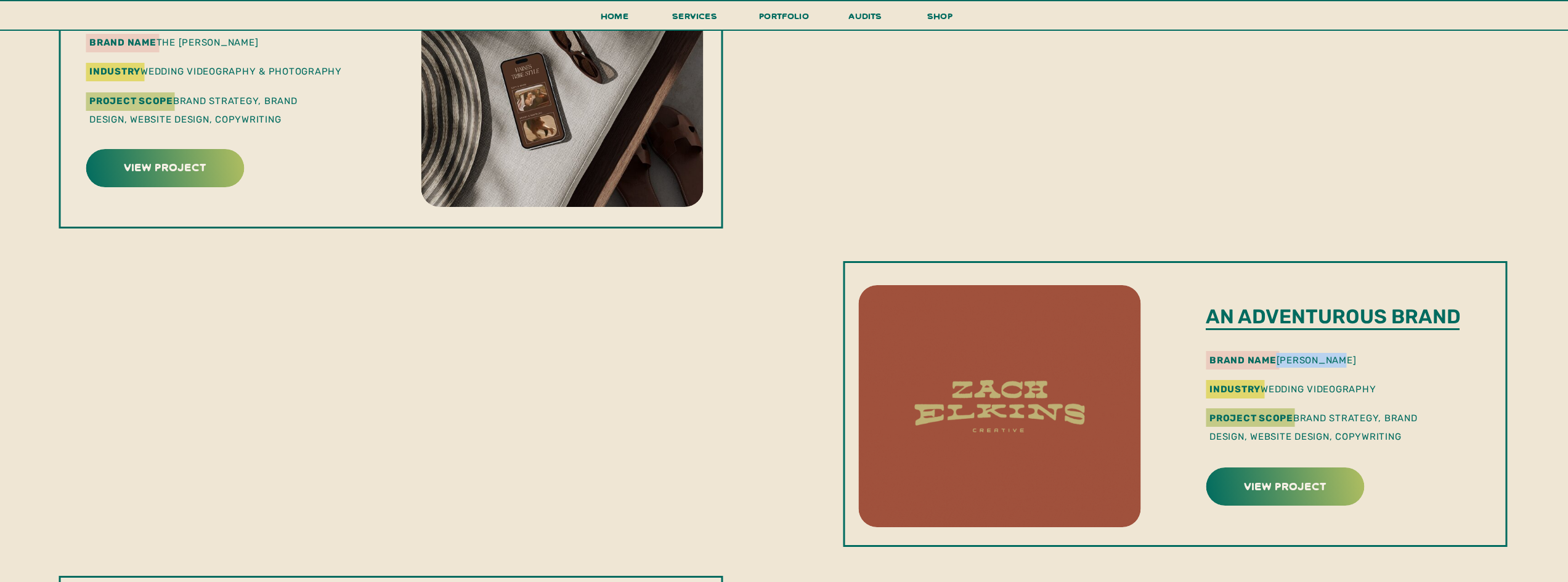
scroll to position [1109, 0]
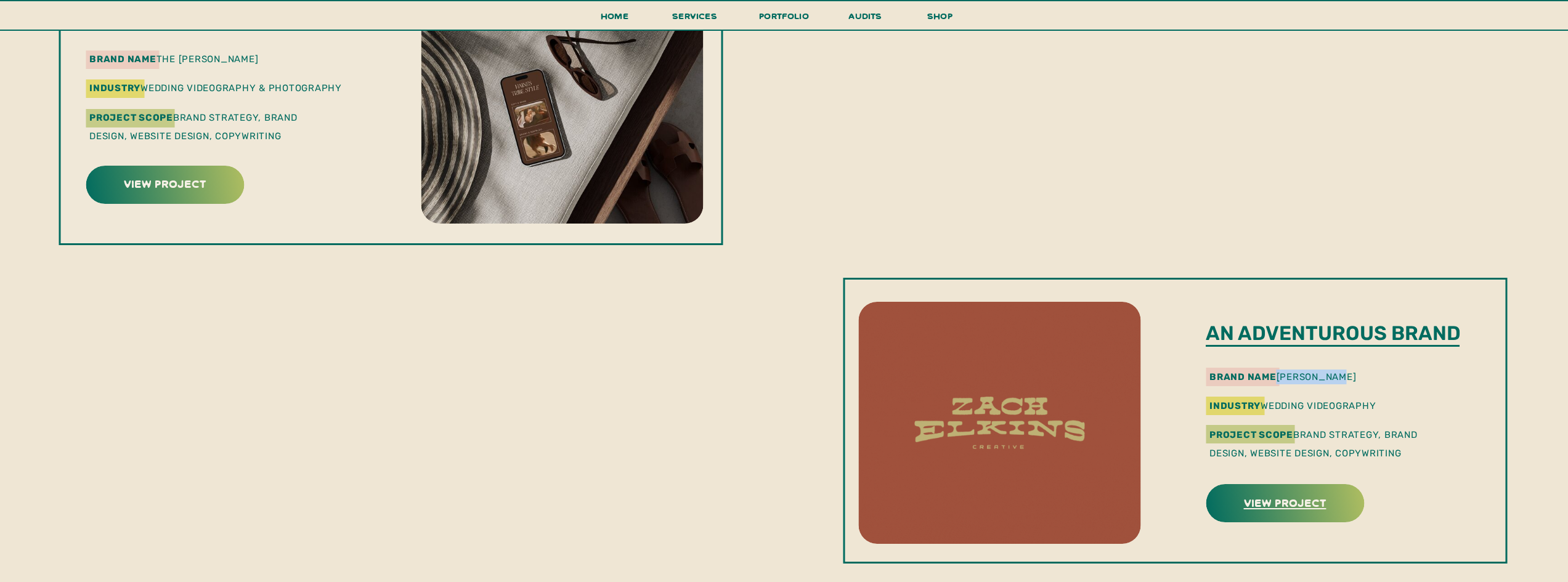
click at [1267, 505] on h3 "view project" at bounding box center [1285, 502] width 155 height 19
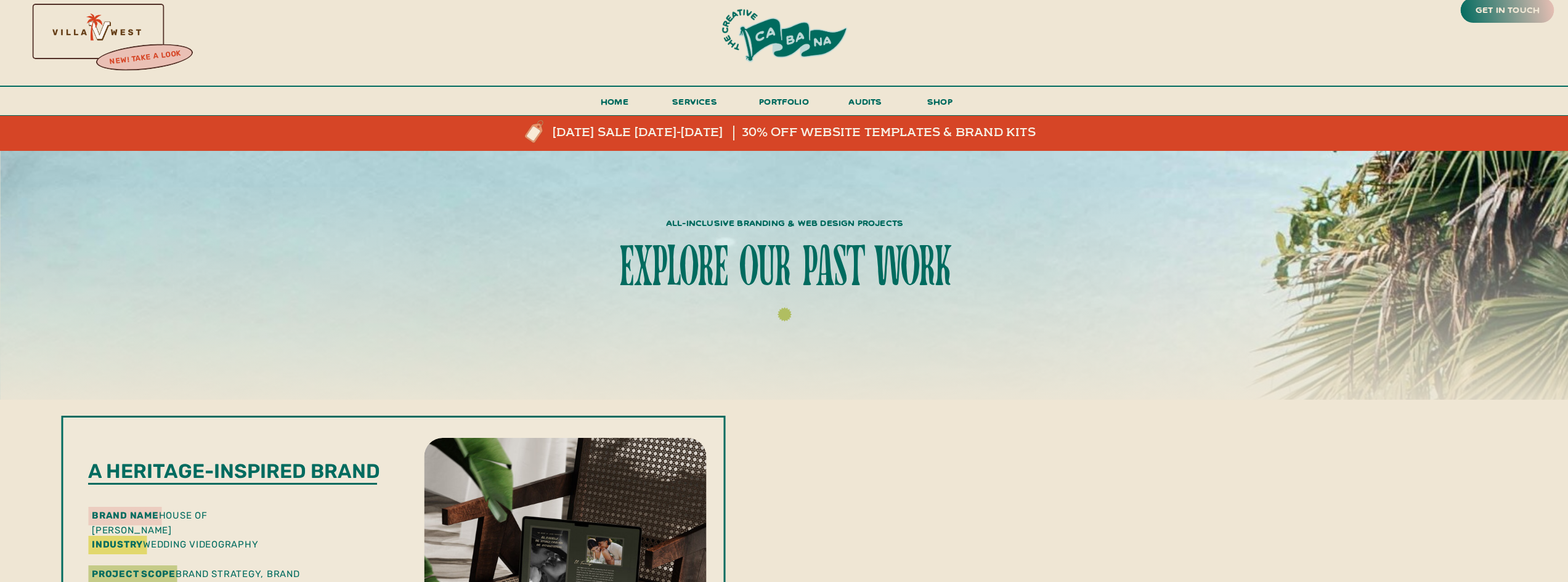
scroll to position [0, 0]
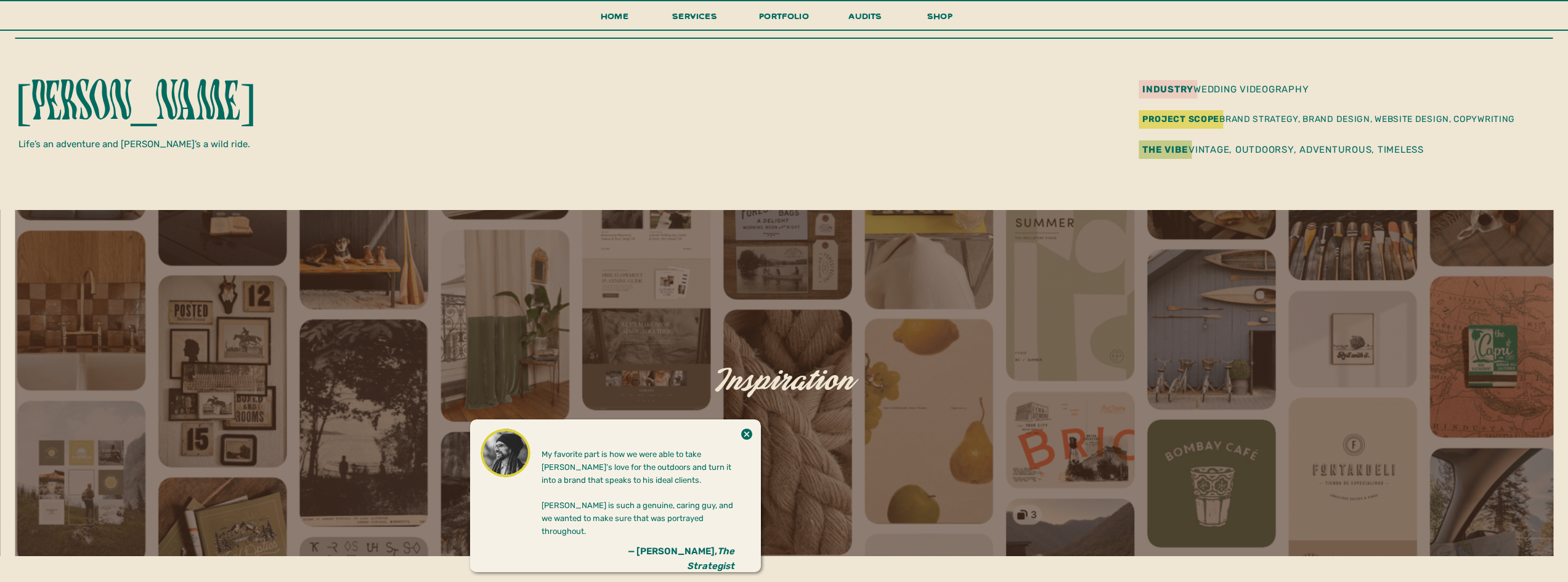
scroll to position [432, 0]
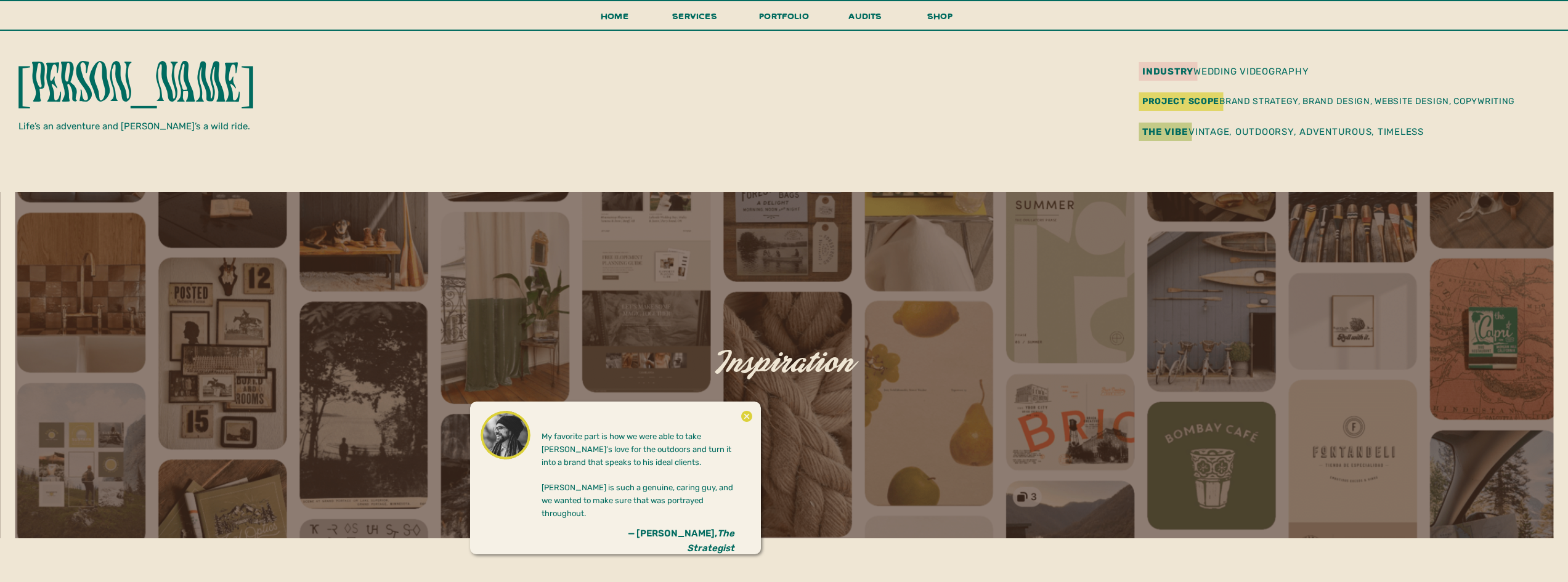
click at [746, 414] on icon at bounding box center [747, 416] width 11 height 11
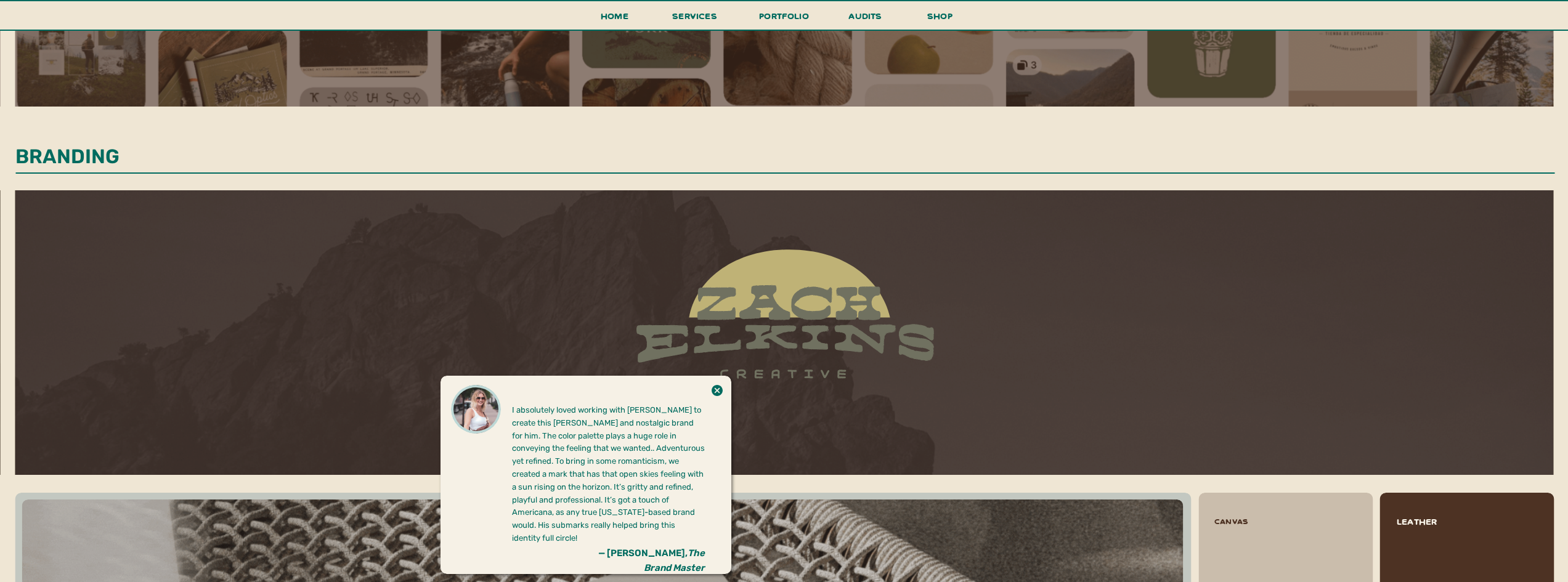
scroll to position [986, 0]
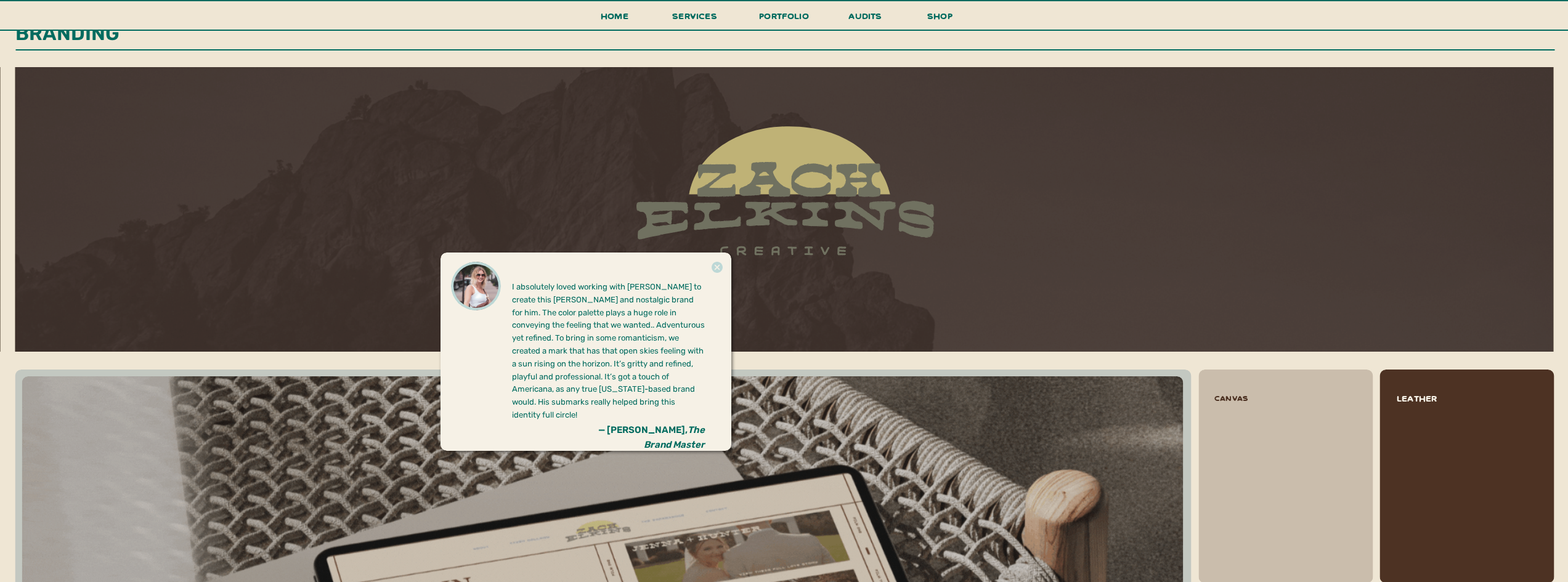
click at [717, 268] on icon at bounding box center [716, 268] width 13 height 25
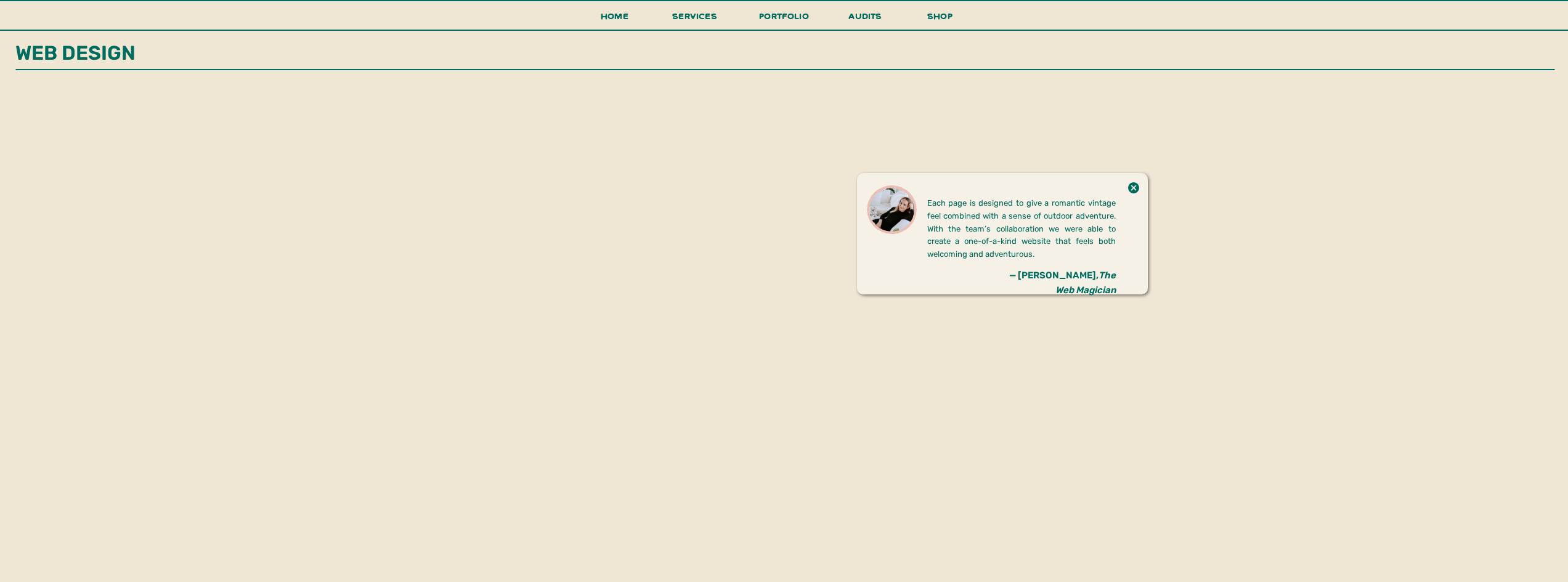
scroll to position [2156, 0]
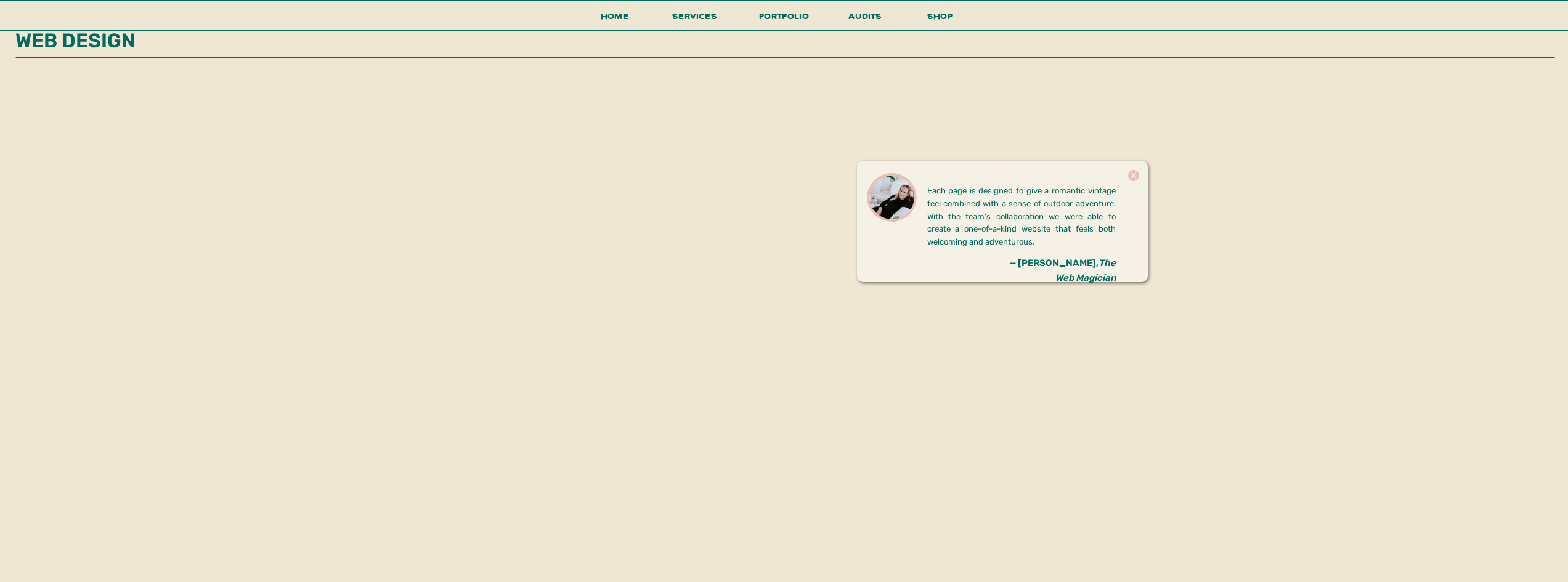
click at [1127, 171] on icon at bounding box center [1134, 175] width 13 height 25
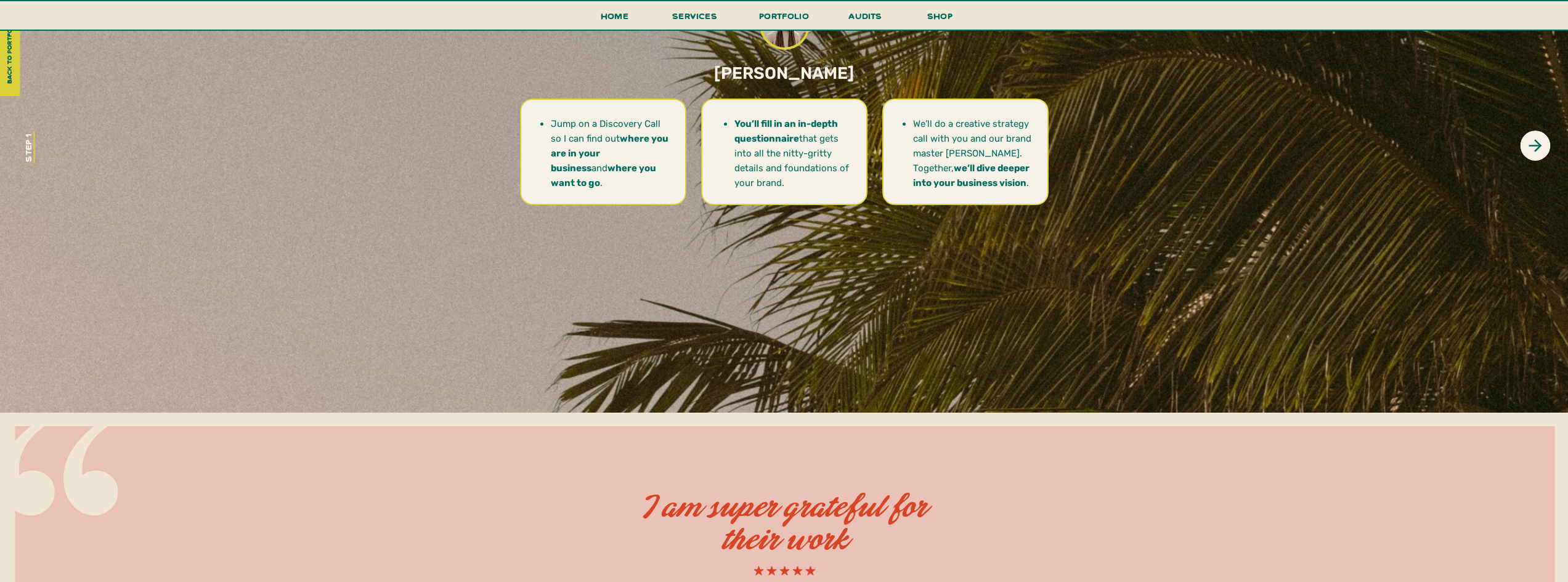
scroll to position [3634, 0]
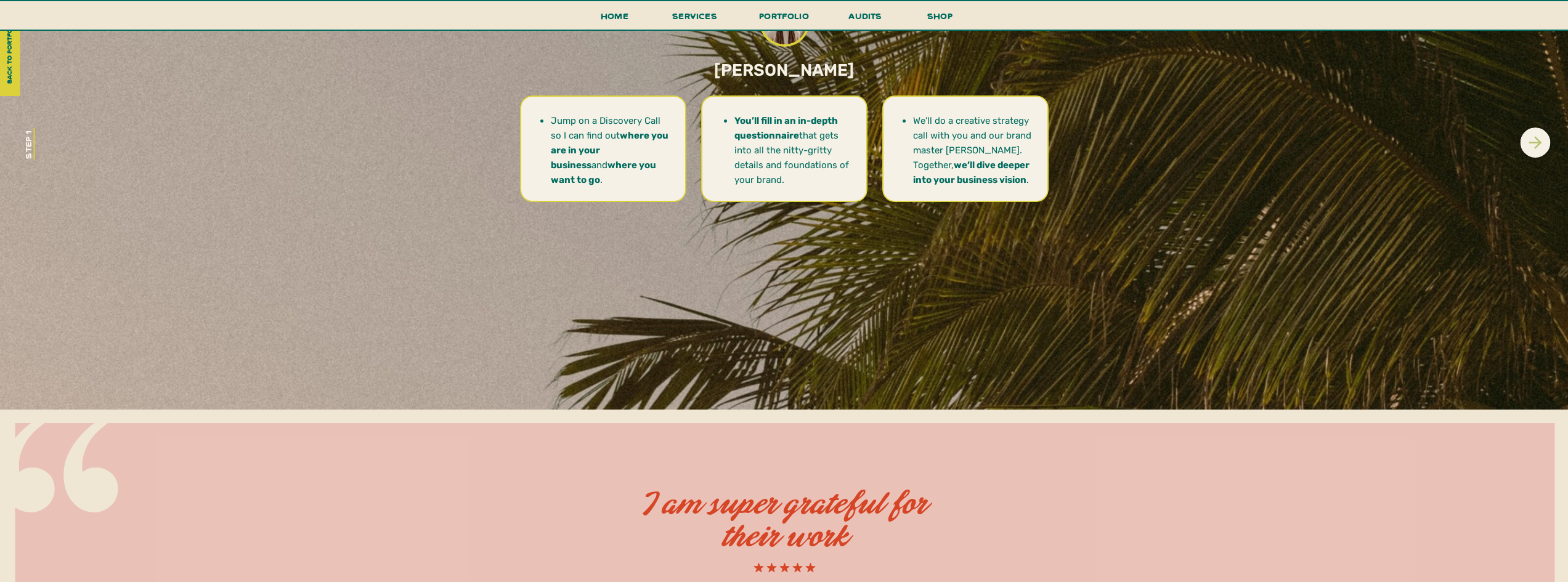
click at [1527, 144] on icon at bounding box center [1535, 142] width 19 height 19
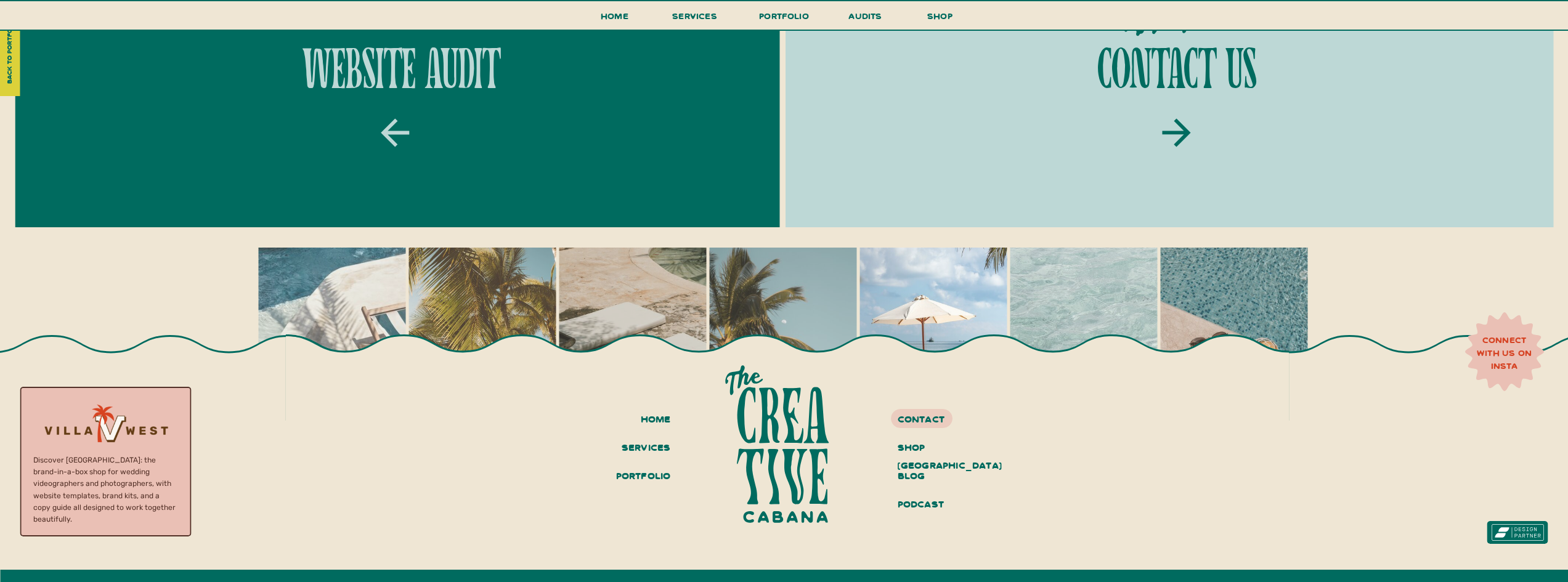
scroll to position [4515, 0]
